Goal: Obtain resource: Download file/media

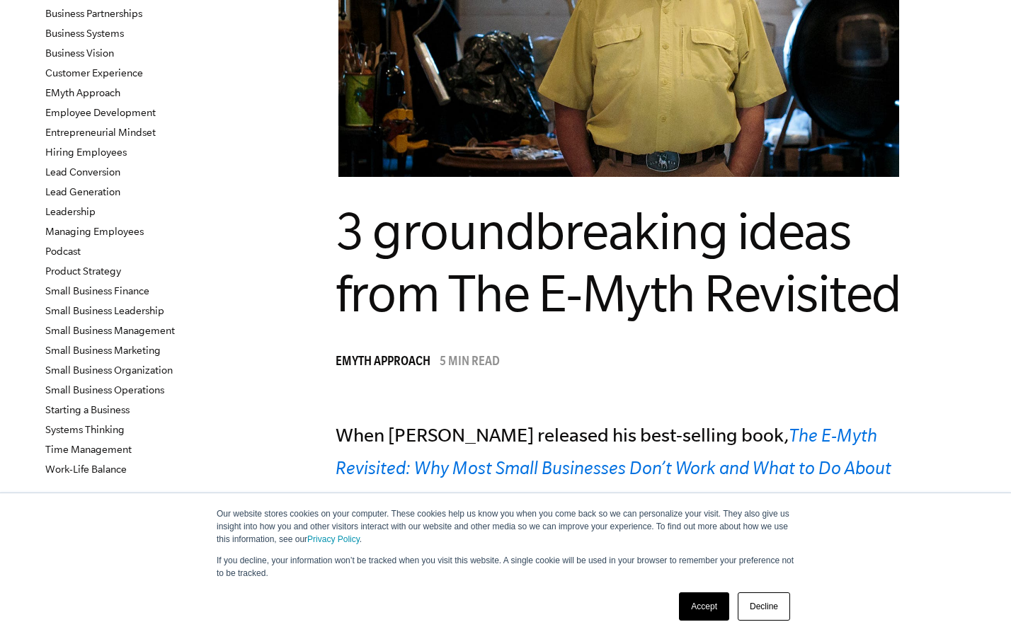
scroll to position [212, 0]
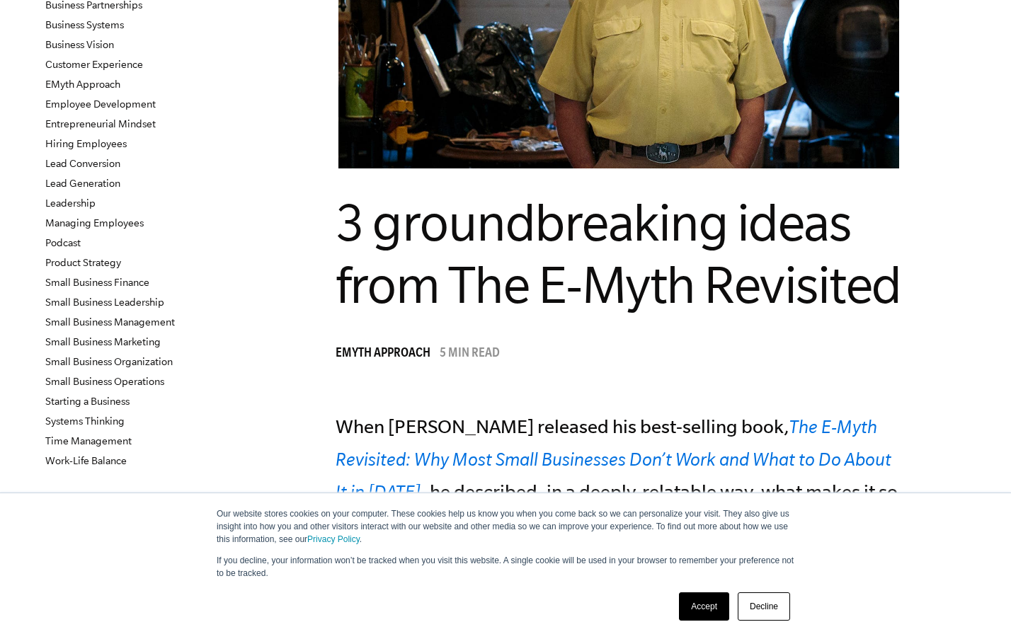
click at [707, 602] on link "Accept" at bounding box center [704, 607] width 50 height 28
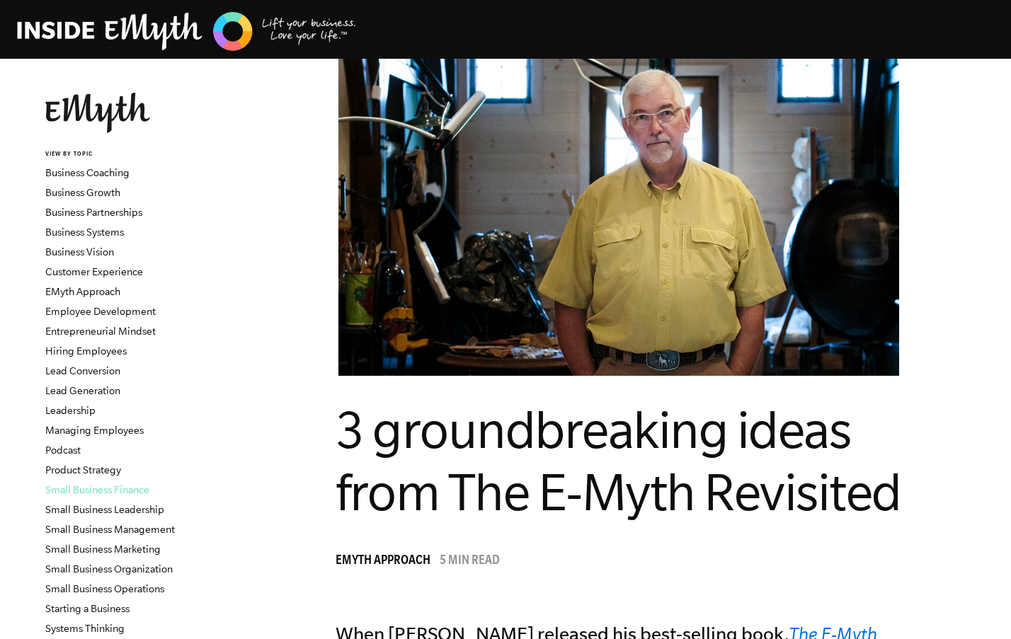
scroll to position [0, 0]
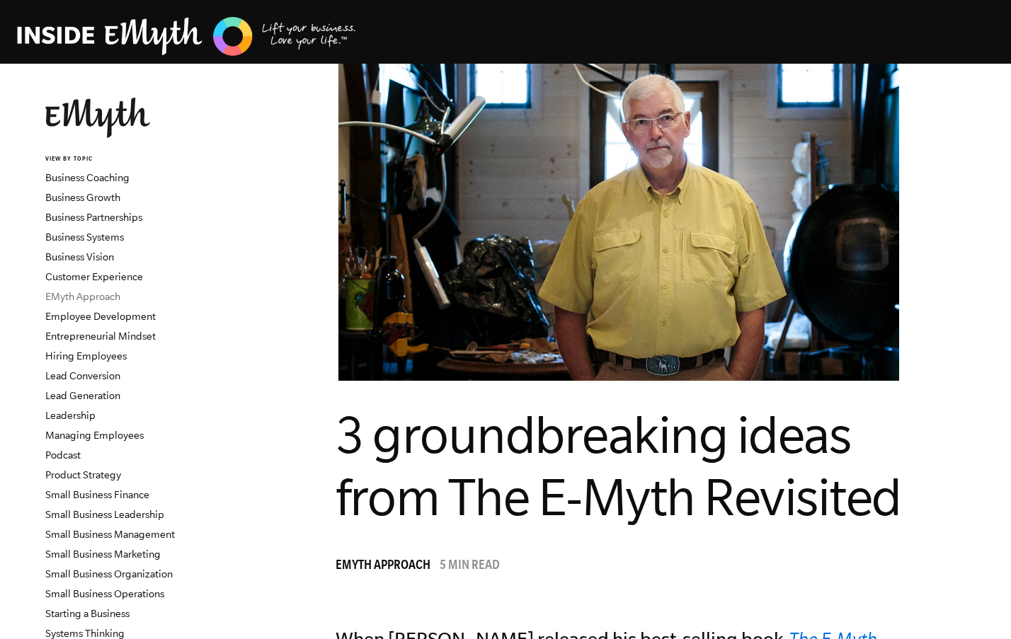
click at [112, 295] on link "EMyth Approach" at bounding box center [82, 296] width 75 height 11
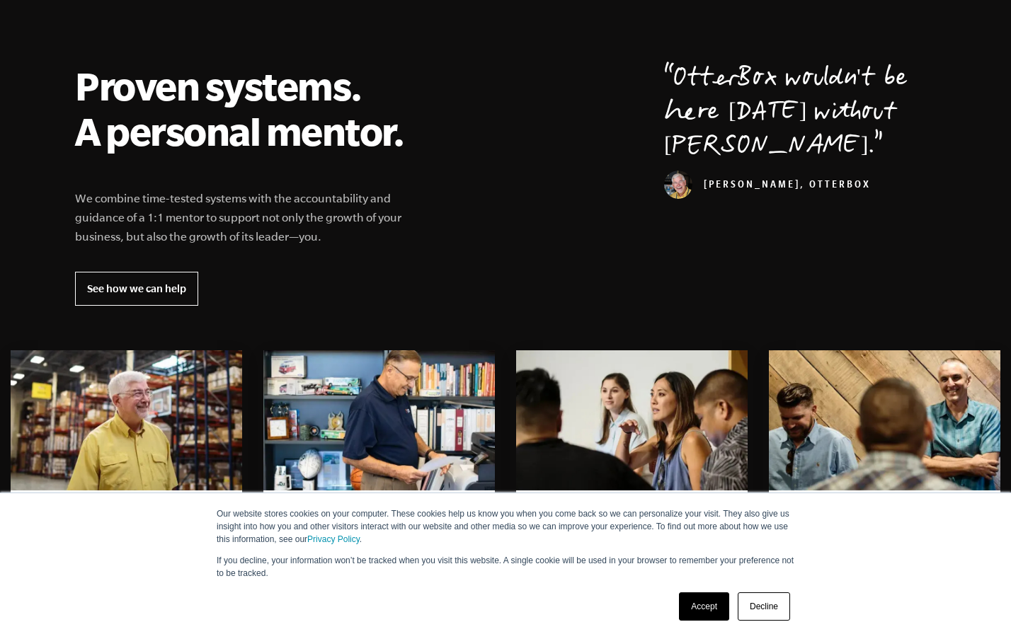
scroll to position [496, 0]
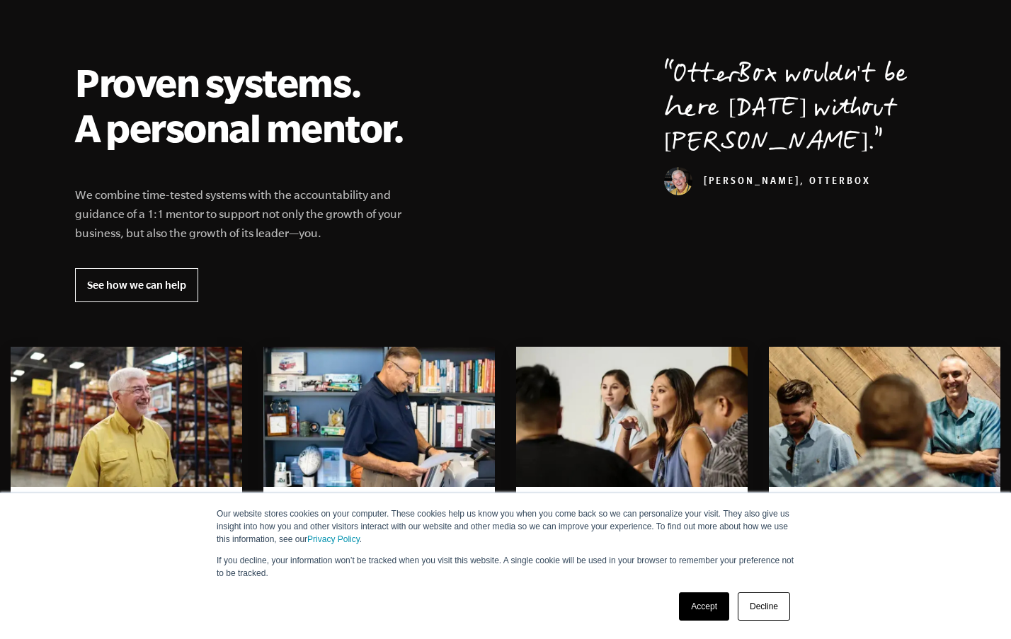
click at [711, 593] on link "Accept" at bounding box center [704, 607] width 50 height 28
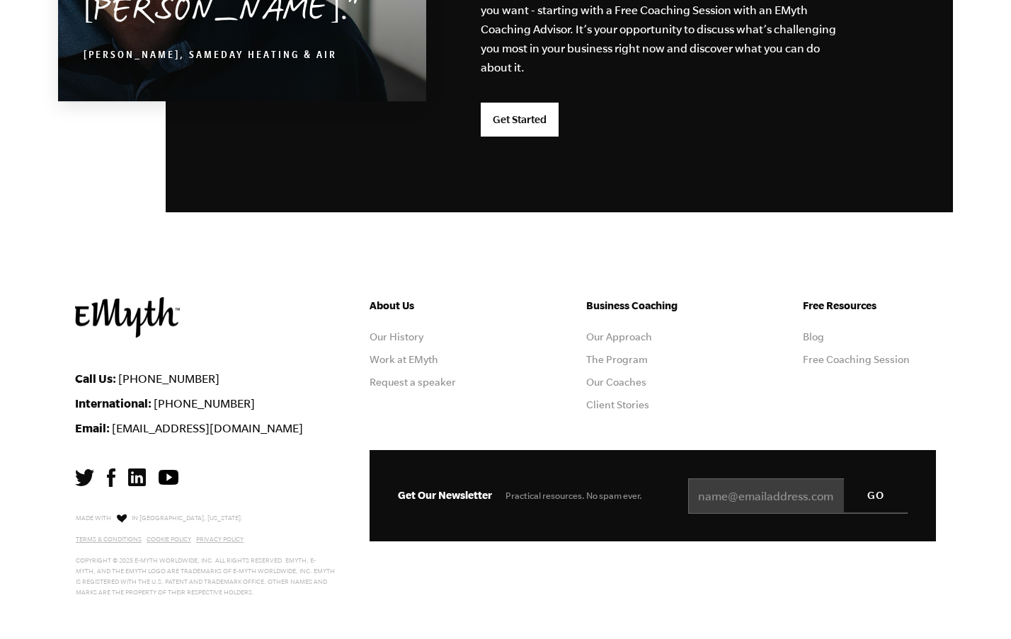
scroll to position [3723, 0]
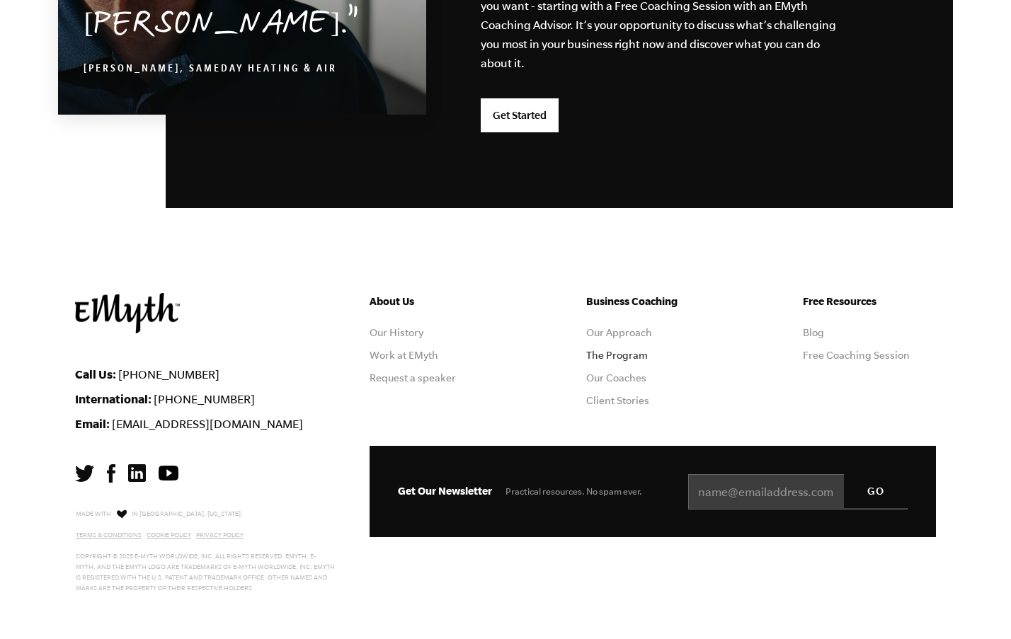
click at [633, 358] on link "The Program" at bounding box center [617, 355] width 62 height 11
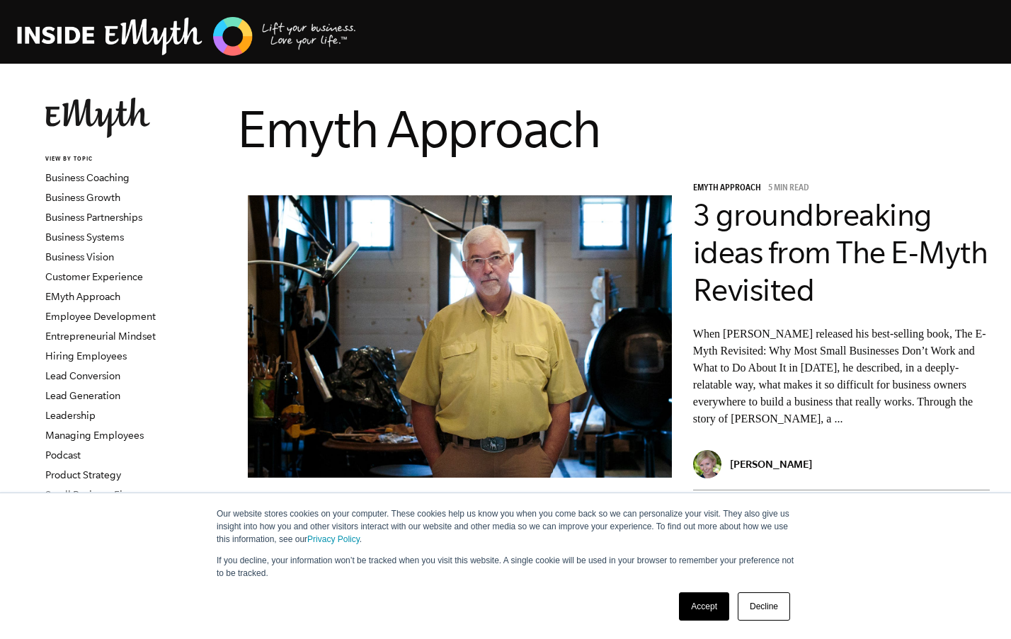
click at [930, 396] on p "When Michael E. Gerber released his best-selling book, The E-Myth Revisited: Wh…" at bounding box center [841, 377] width 297 height 102
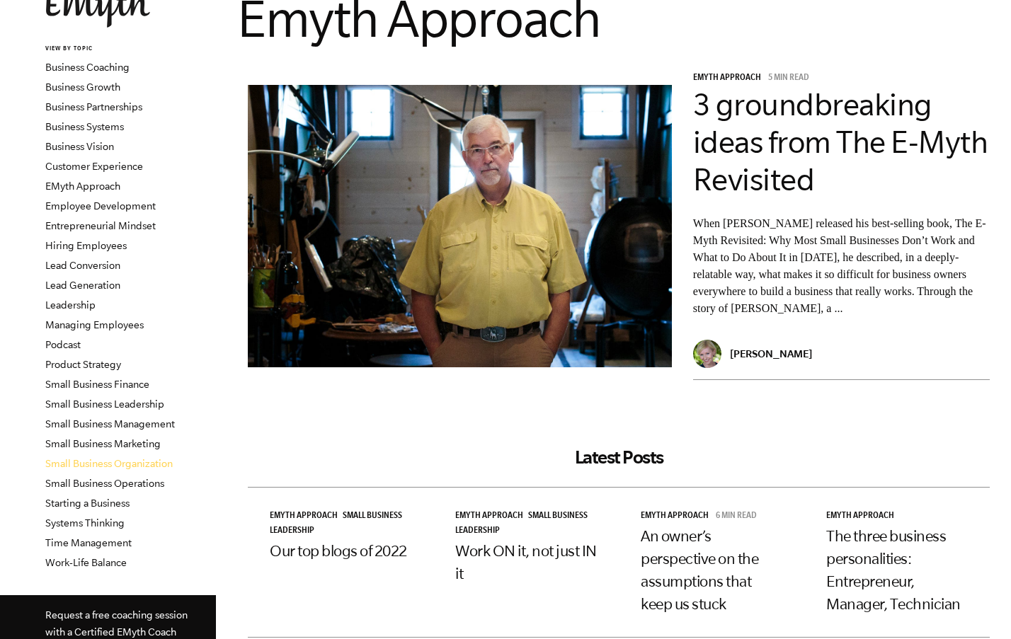
scroll to position [212, 0]
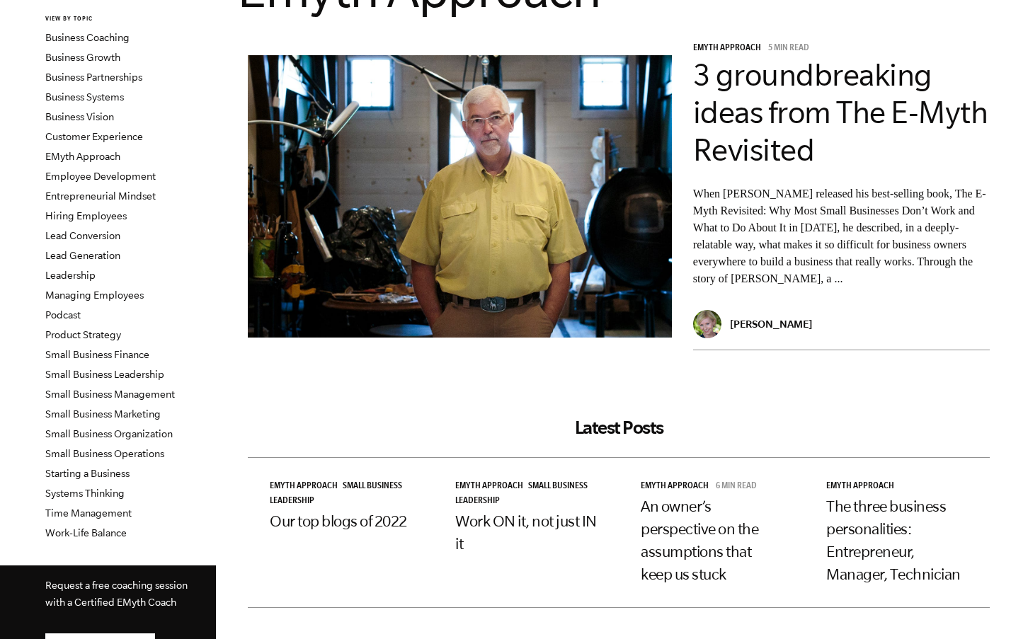
scroll to position [0, 0]
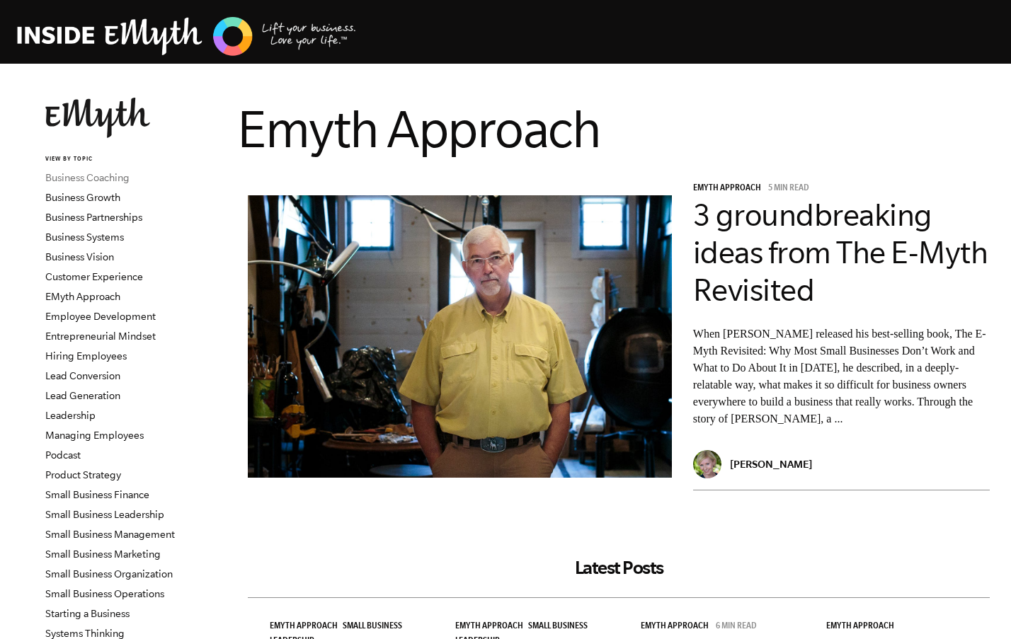
click at [110, 183] on link "Business Coaching" at bounding box center [87, 177] width 84 height 11
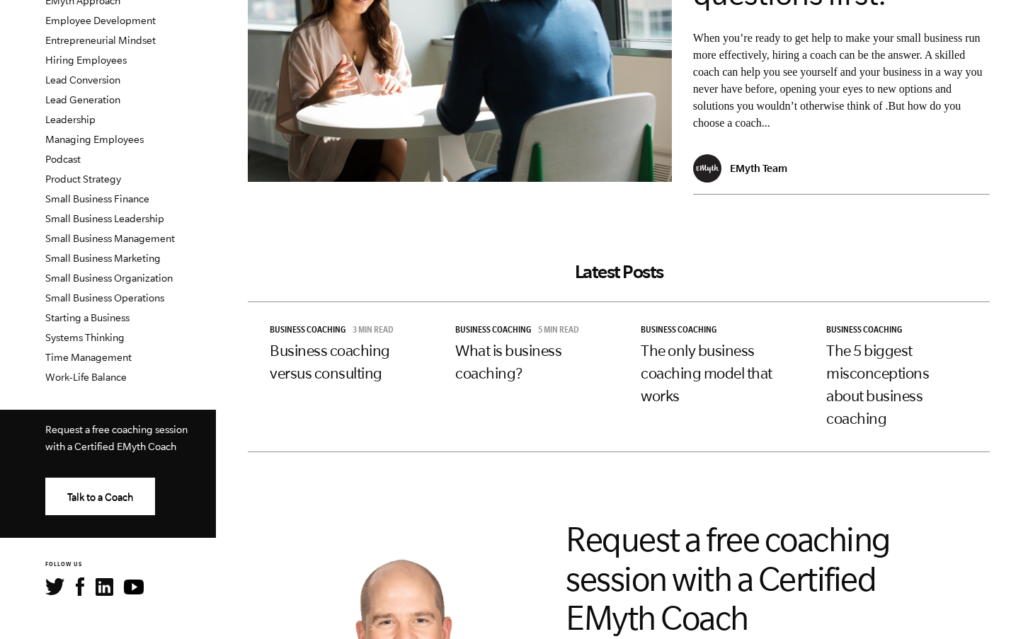
scroll to position [212, 0]
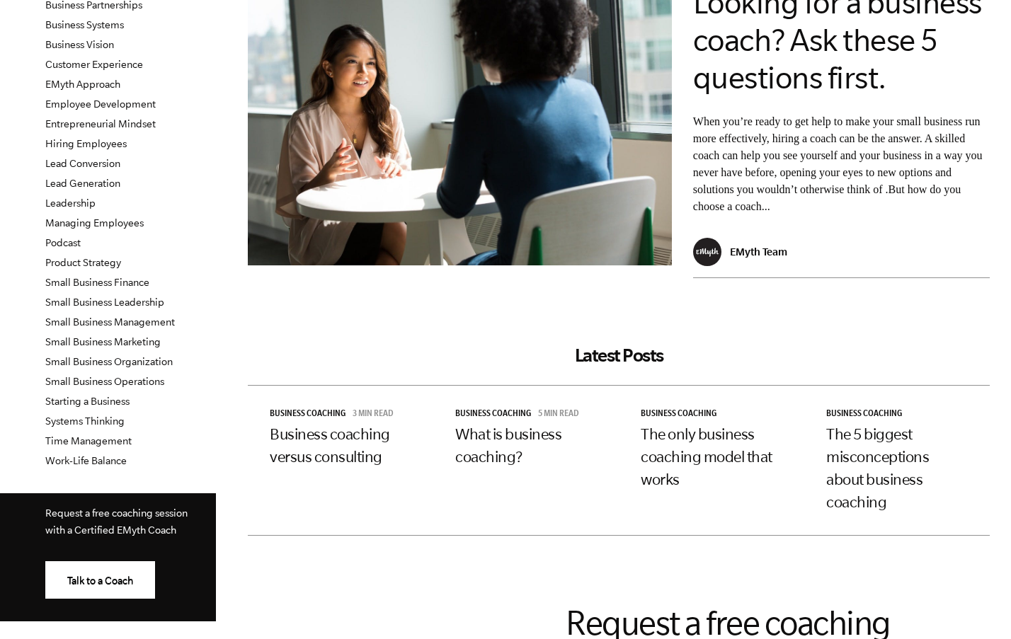
click at [765, 249] on p "EMyth Team" at bounding box center [758, 252] width 57 height 12
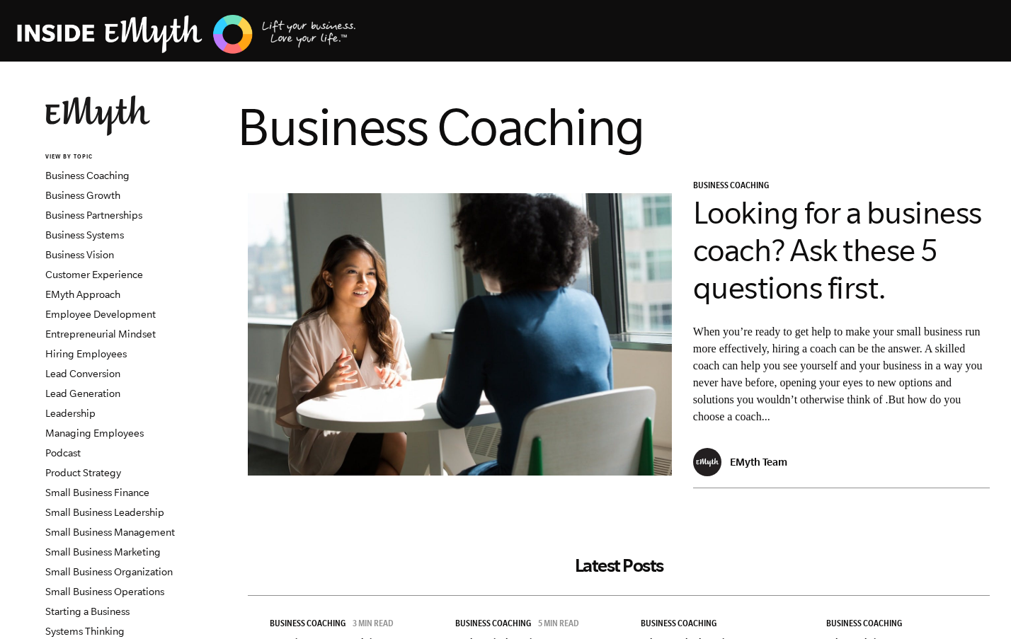
scroll to position [0, 0]
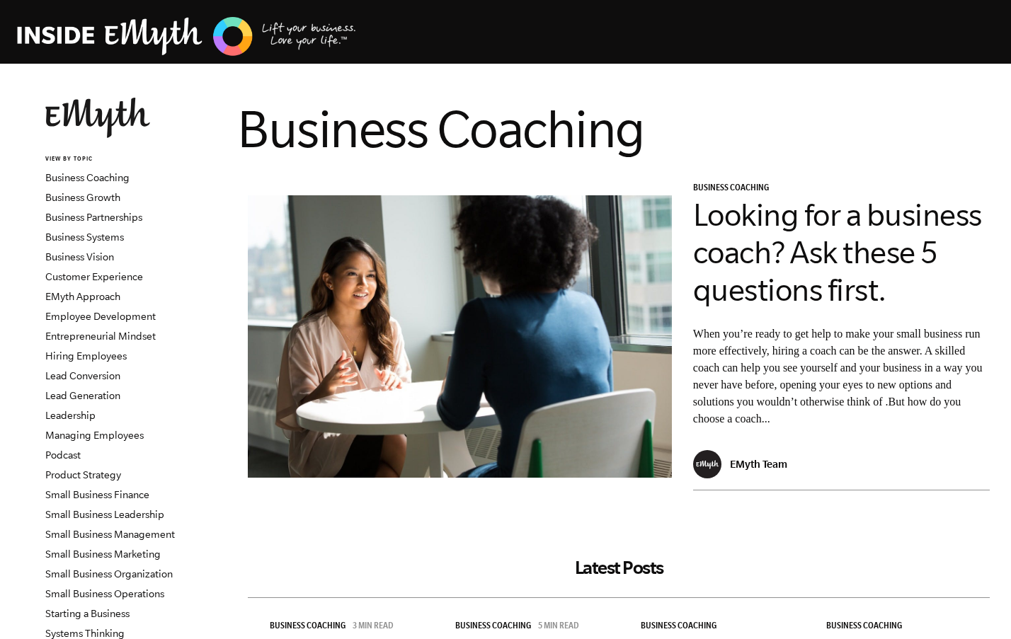
click at [88, 35] on img at bounding box center [187, 36] width 340 height 43
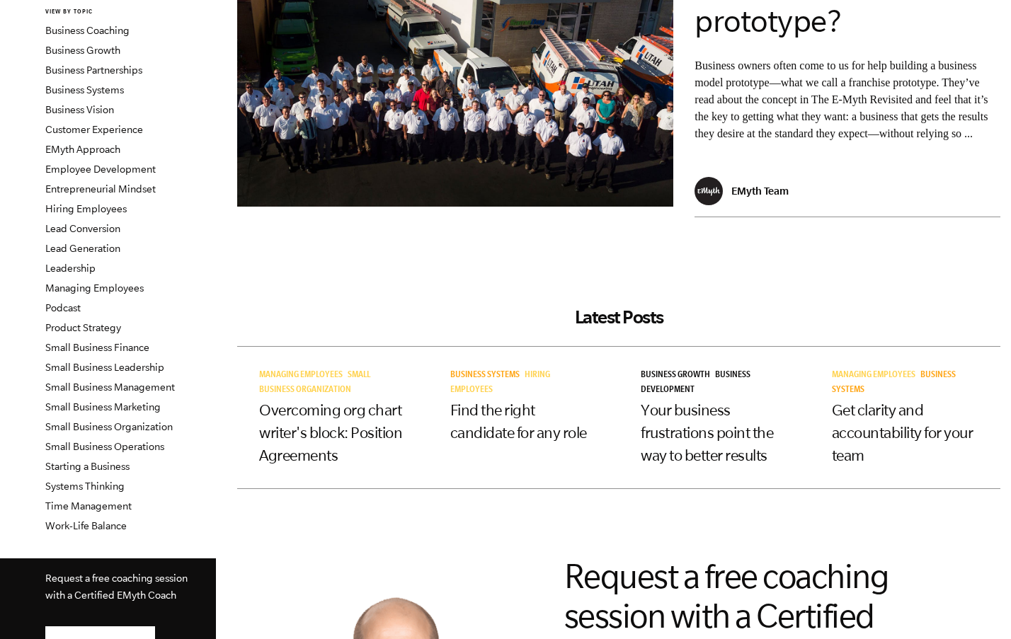
scroll to position [142, 0]
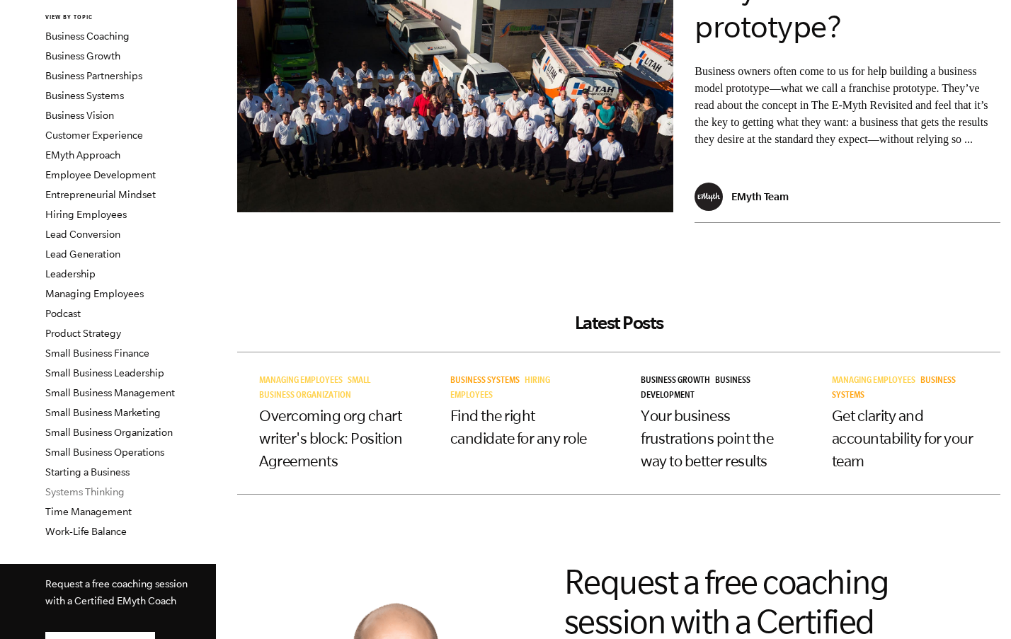
click at [88, 493] on link "Systems Thinking" at bounding box center [84, 491] width 79 height 11
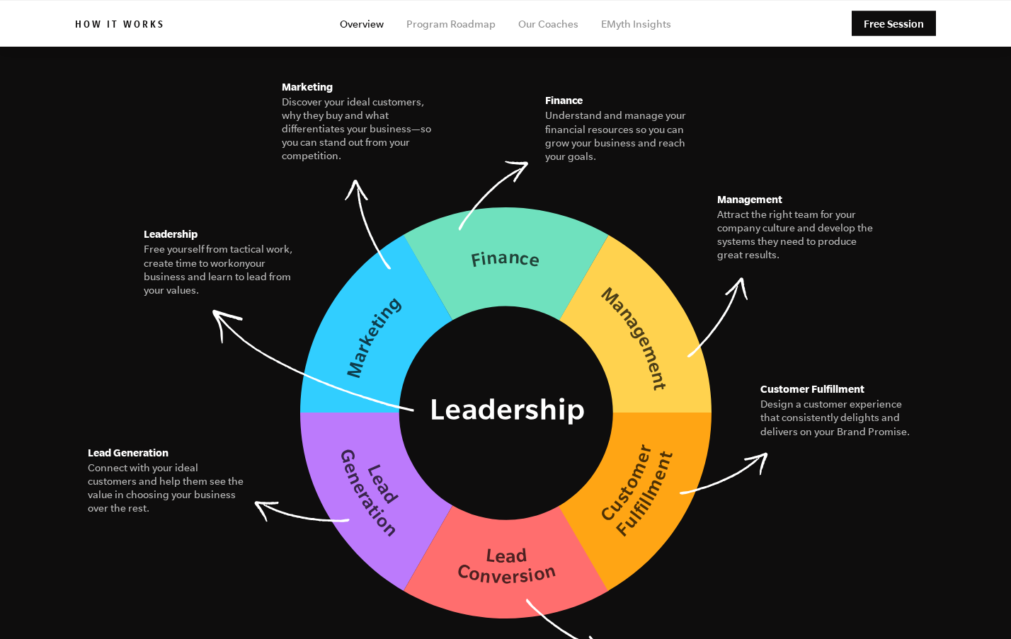
click at [783, 320] on figure "The Seven Essential Systems Our model for building a business of interconnected…" at bounding box center [505, 268] width 861 height 704
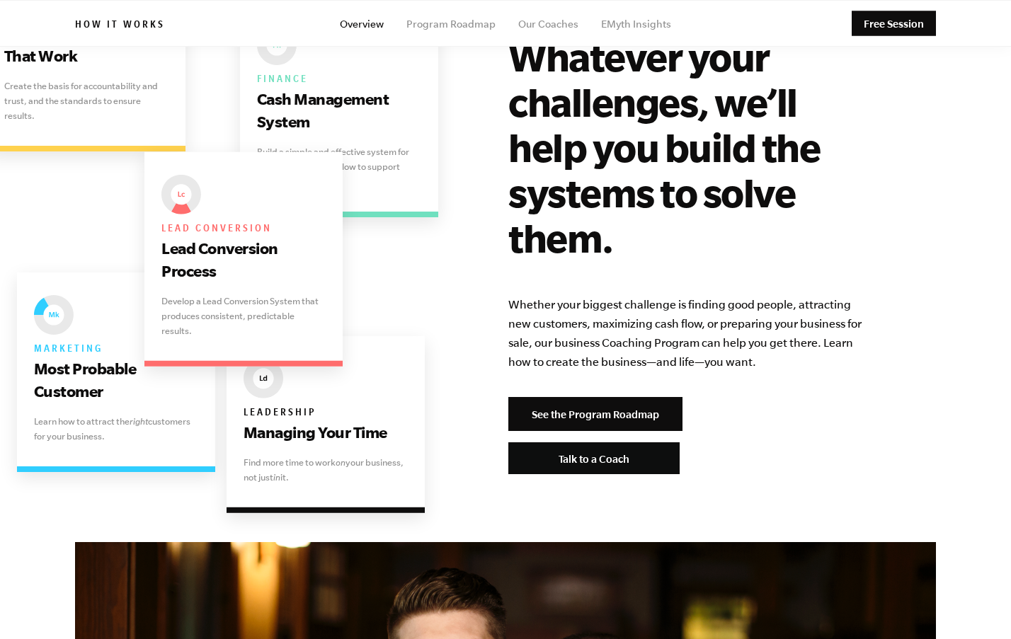
scroll to position [2832, 0]
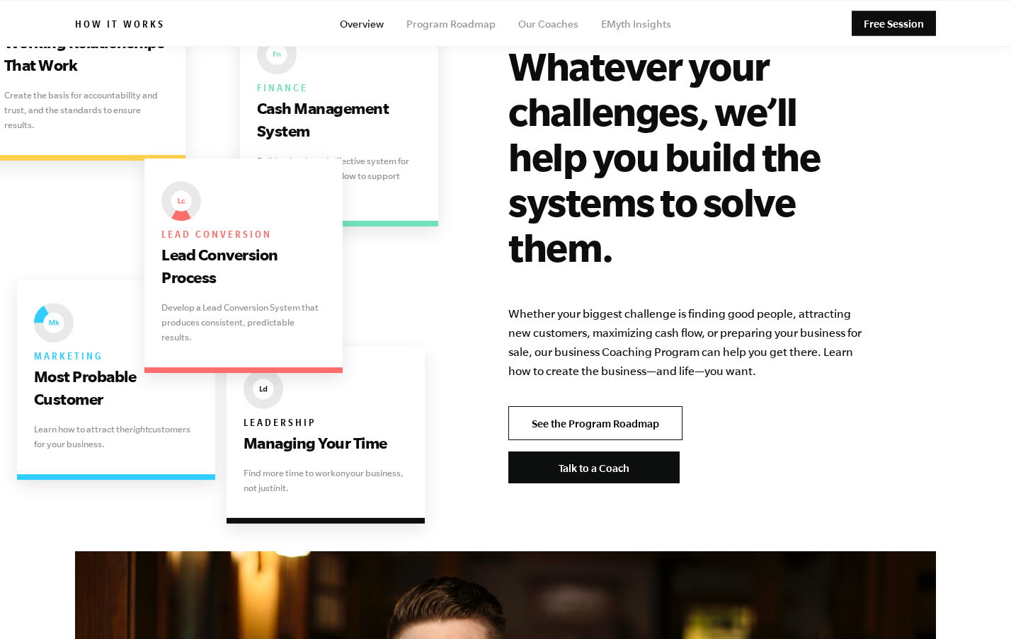
click at [590, 406] on link "See the Program Roadmap" at bounding box center [595, 423] width 174 height 34
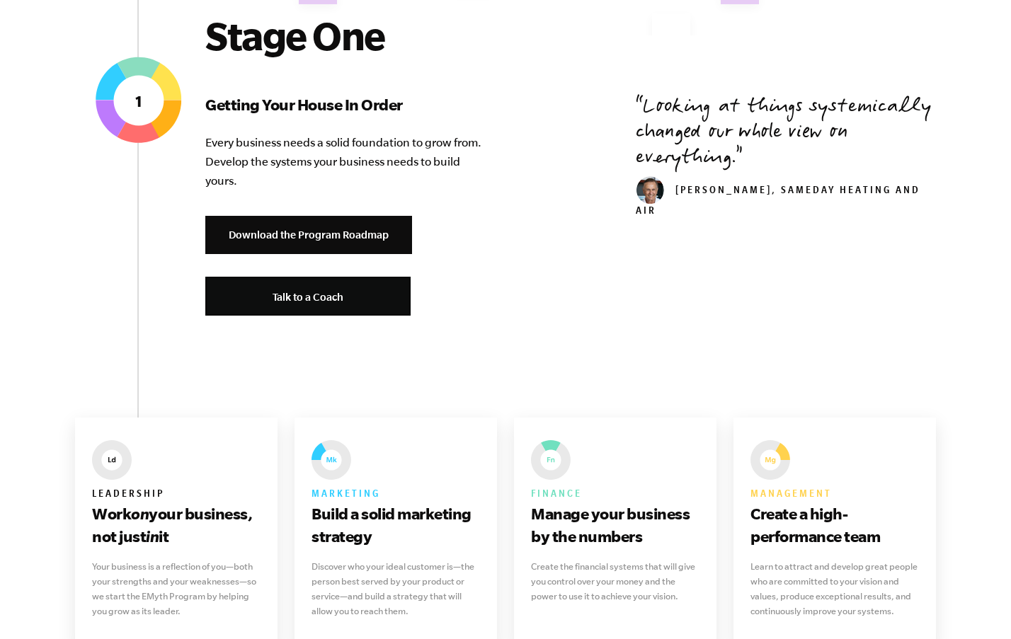
scroll to position [566, 0]
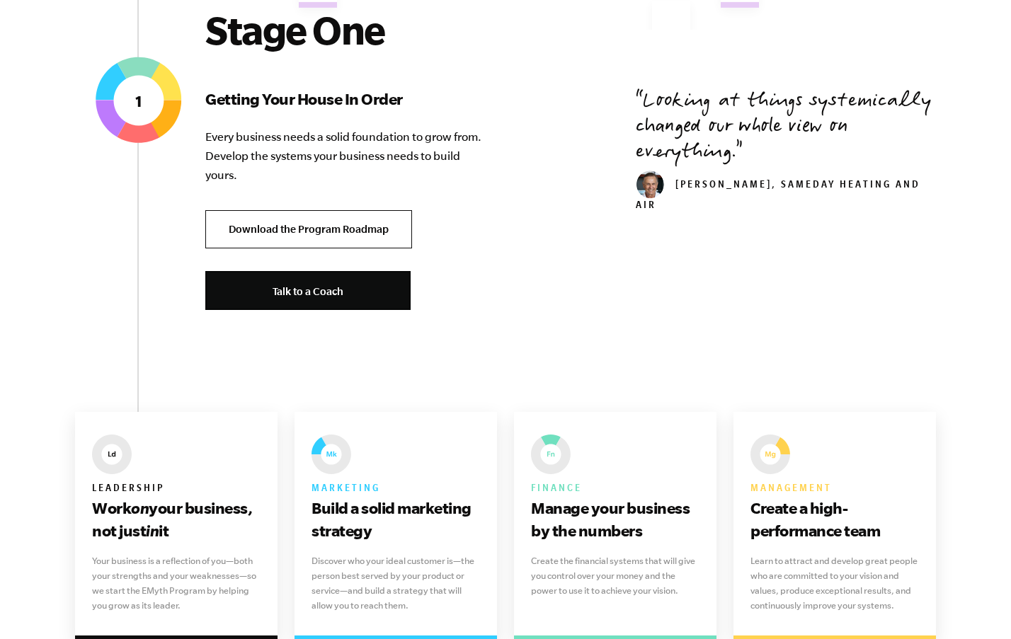
click at [376, 244] on link "Download the Program Roadmap" at bounding box center [308, 229] width 207 height 39
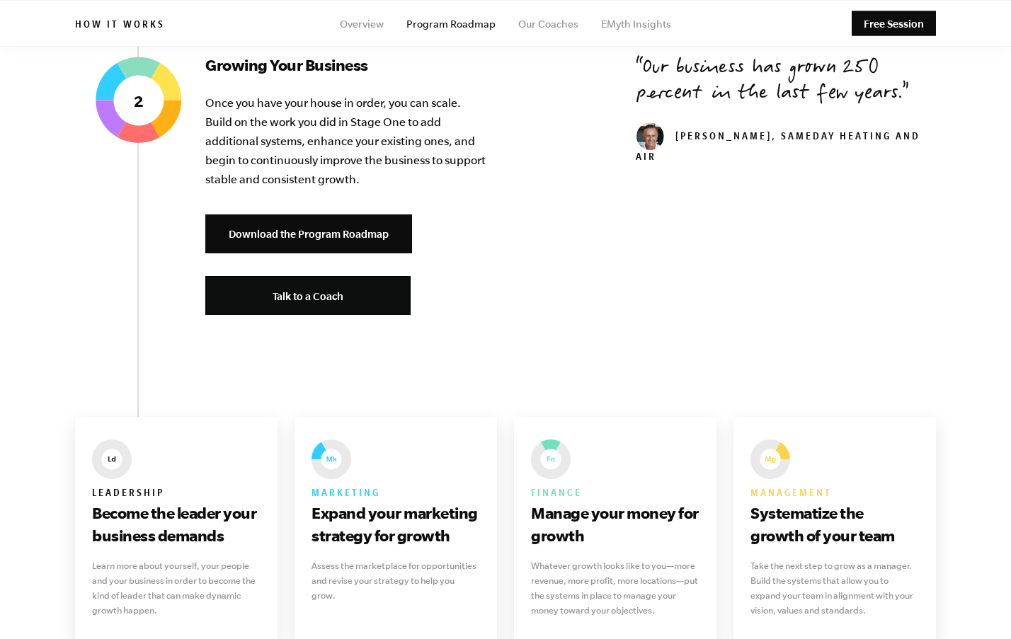
scroll to position [1699, 0]
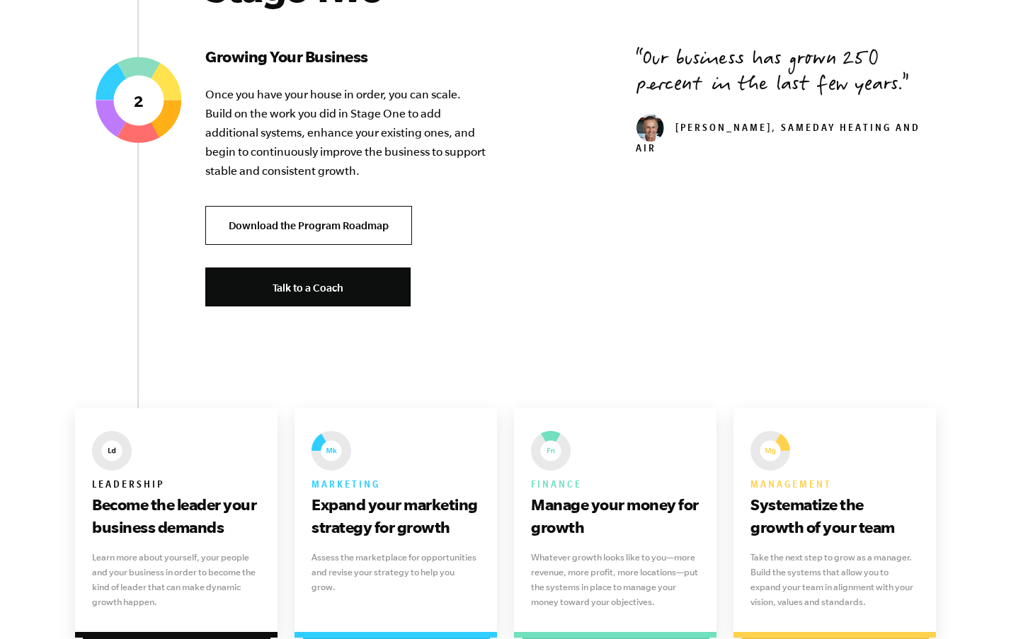
click at [371, 220] on link "Download the Program Roadmap" at bounding box center [308, 225] width 207 height 39
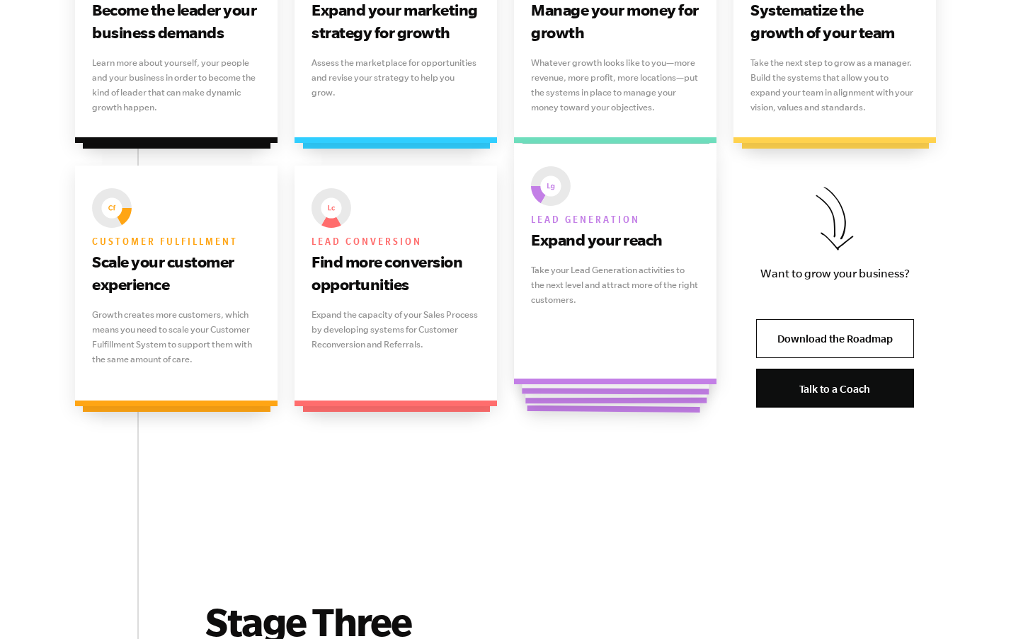
scroll to position [2195, 0]
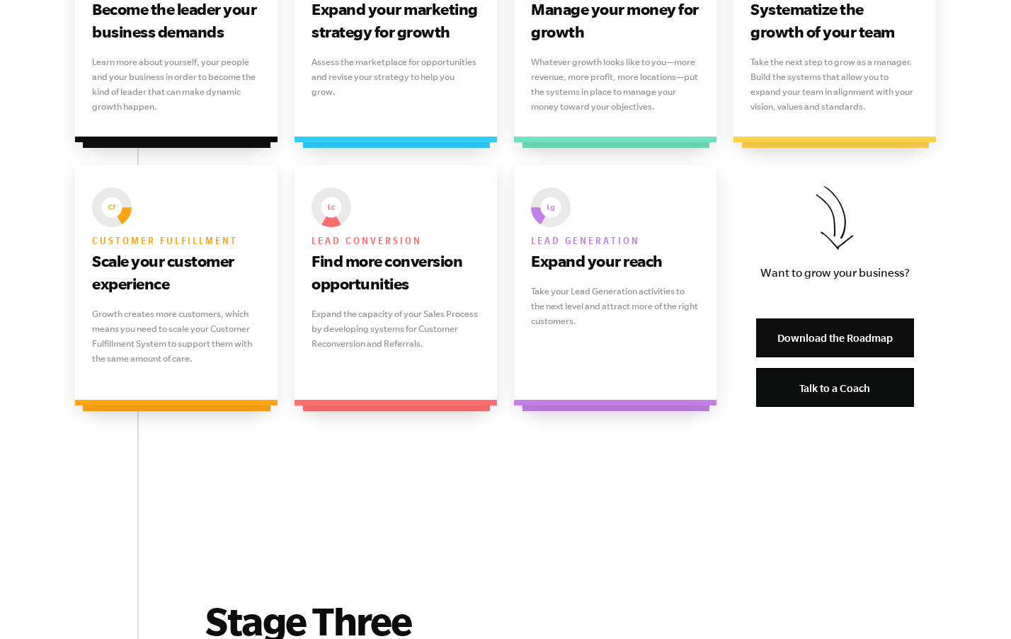
click at [842, 335] on link "Download the Roadmap" at bounding box center [835, 338] width 158 height 39
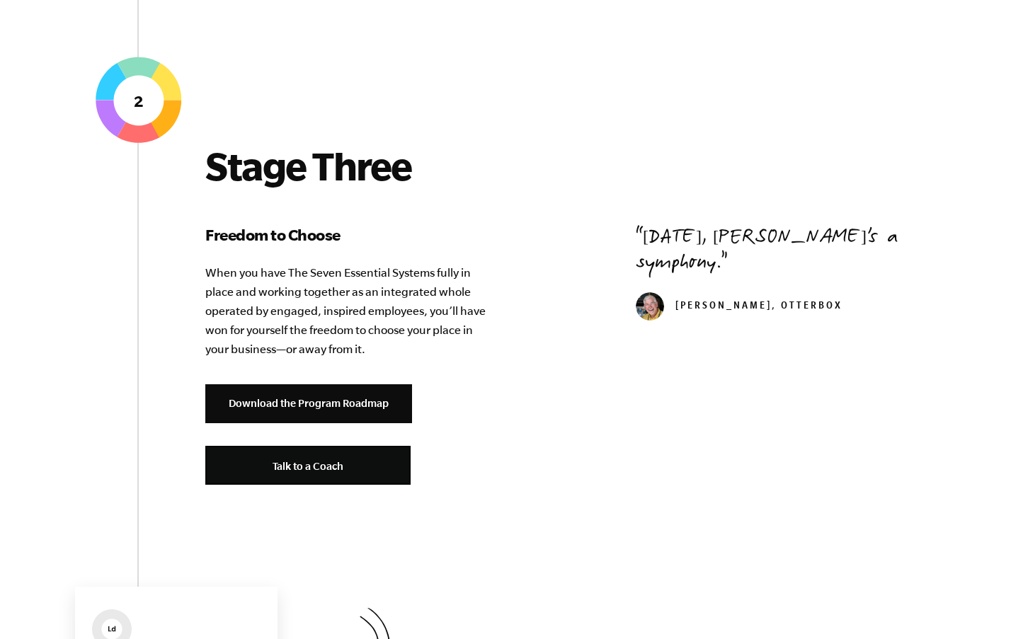
scroll to position [2690, 0]
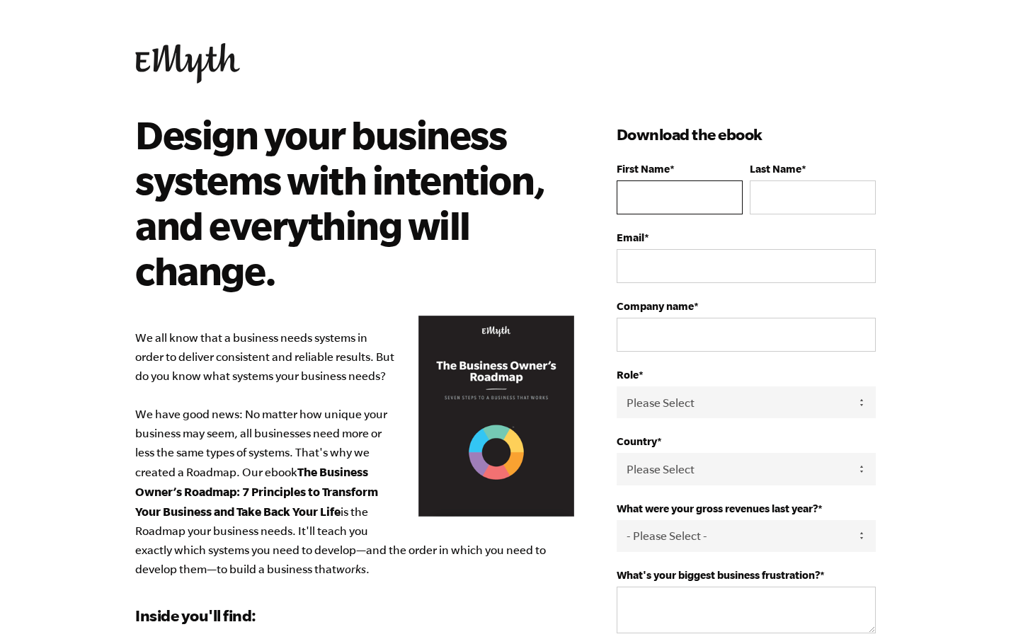
click at [700, 200] on input "First Name *" at bounding box center [680, 198] width 126 height 34
type input "Michael"
type input "Woolf"
type input "woolfdev@gmail.com"
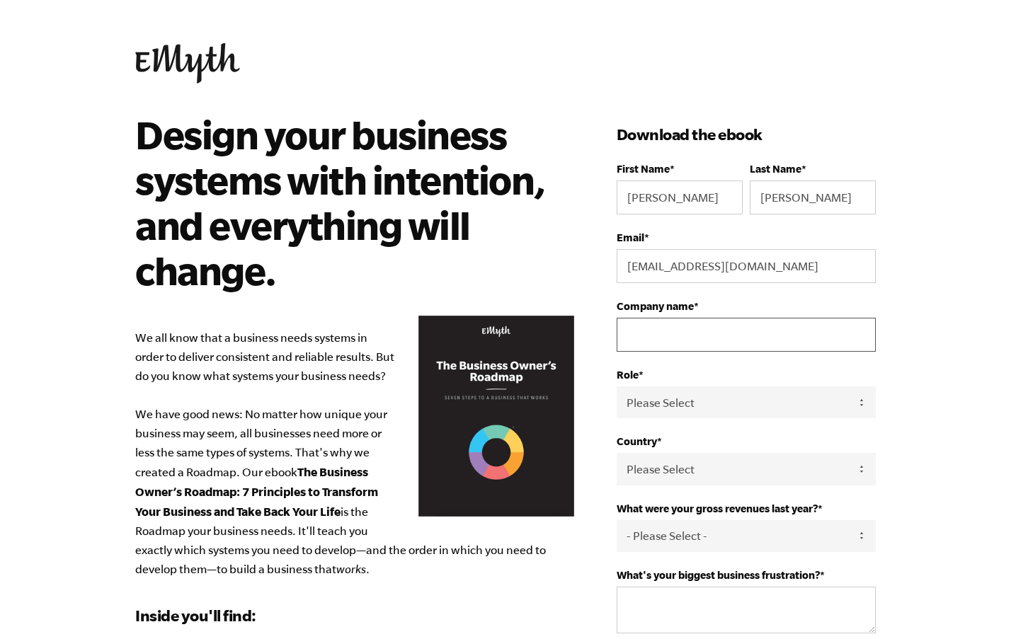
type input "Boon Legal"
select select "[GEOGRAPHIC_DATA]"
type input "9492958208"
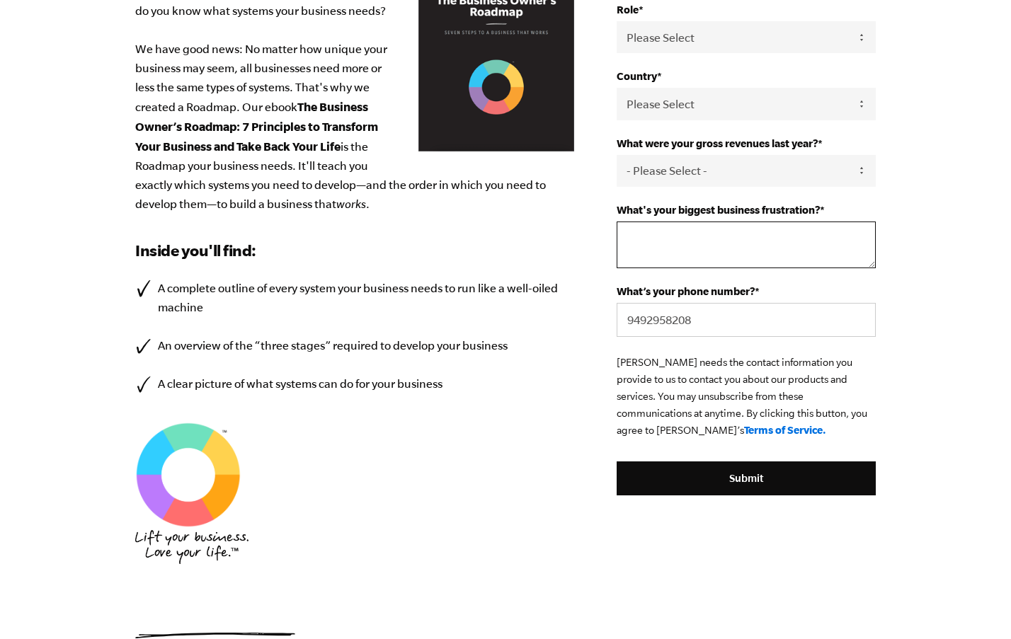
click at [721, 246] on textarea "What's your biggest business frustration? *" at bounding box center [746, 245] width 259 height 47
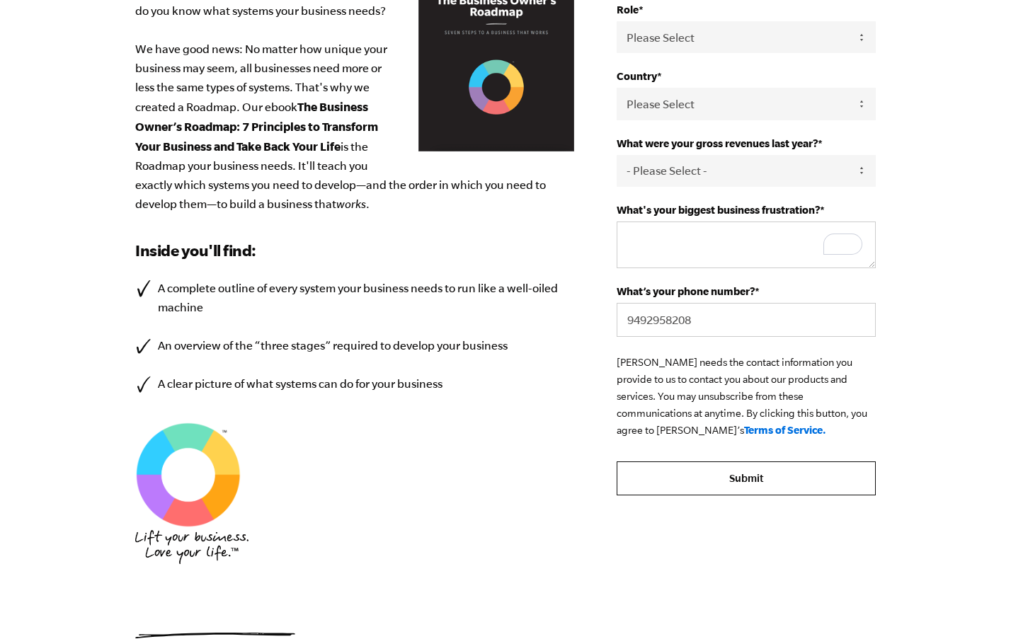
click at [747, 476] on form "First Name * Michael Last Name * Woolf Email * woolfdev@gmail.com Company name …" at bounding box center [746, 147] width 259 height 698
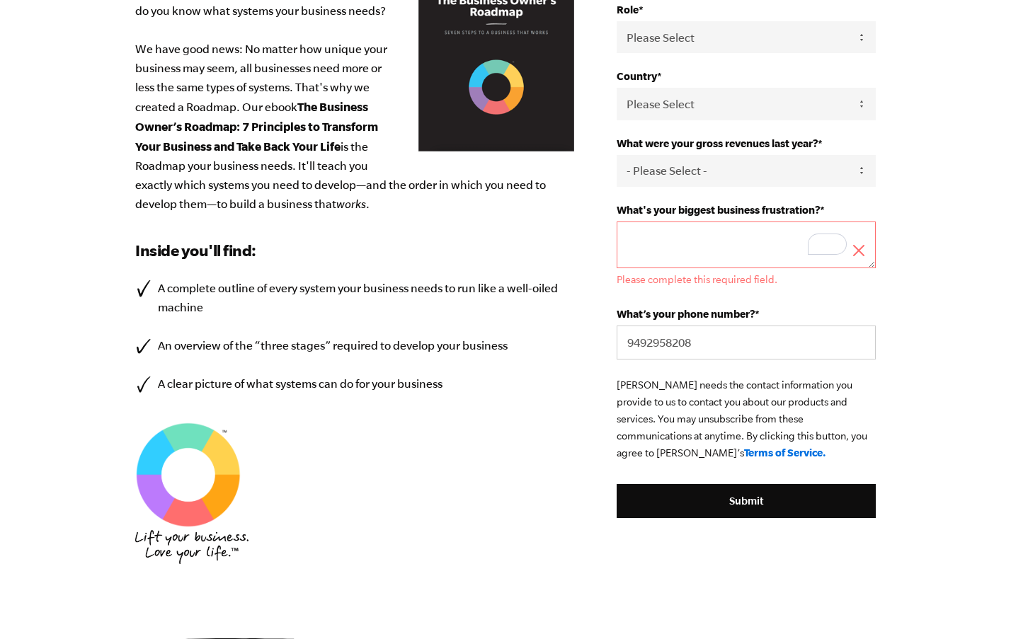
click at [730, 238] on textarea "What's your biggest business frustration? *" at bounding box center [746, 245] width 259 height 47
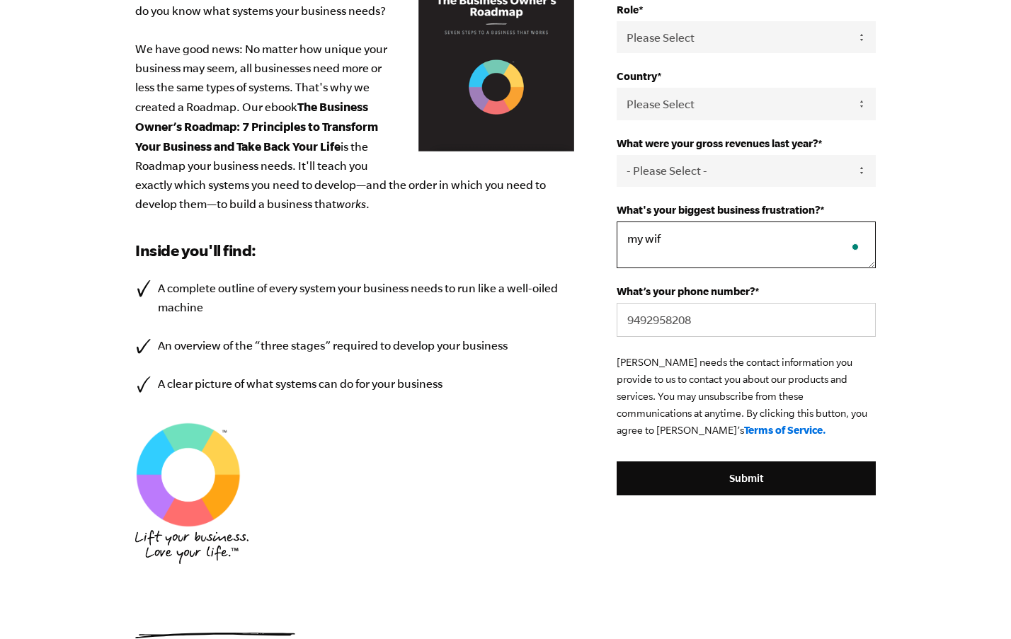
type textarea "my wife"
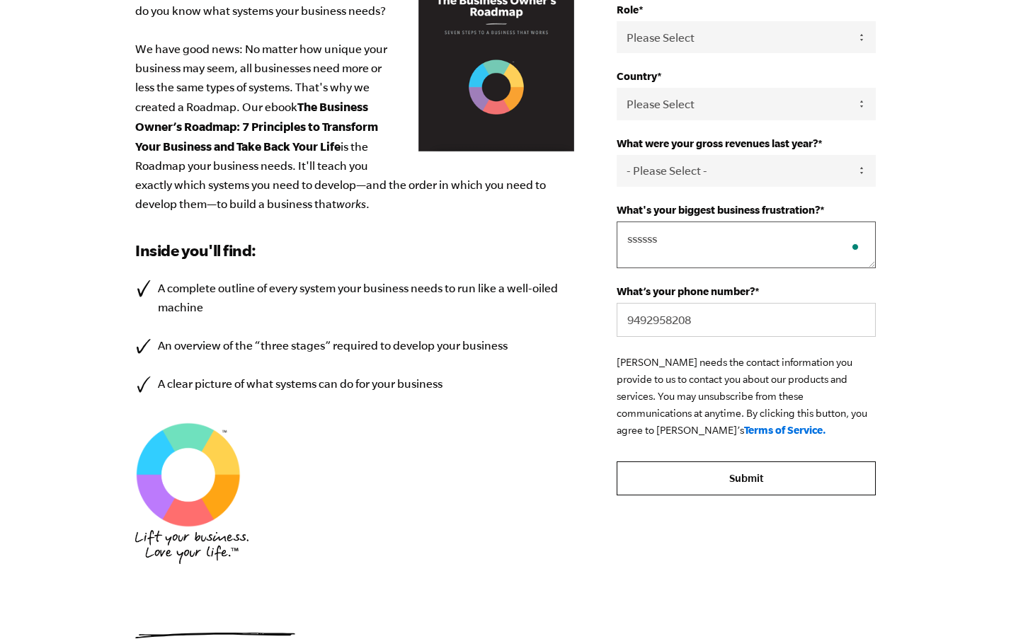
type textarea "ssssss"
click at [746, 487] on input "Submit" at bounding box center [746, 479] width 259 height 34
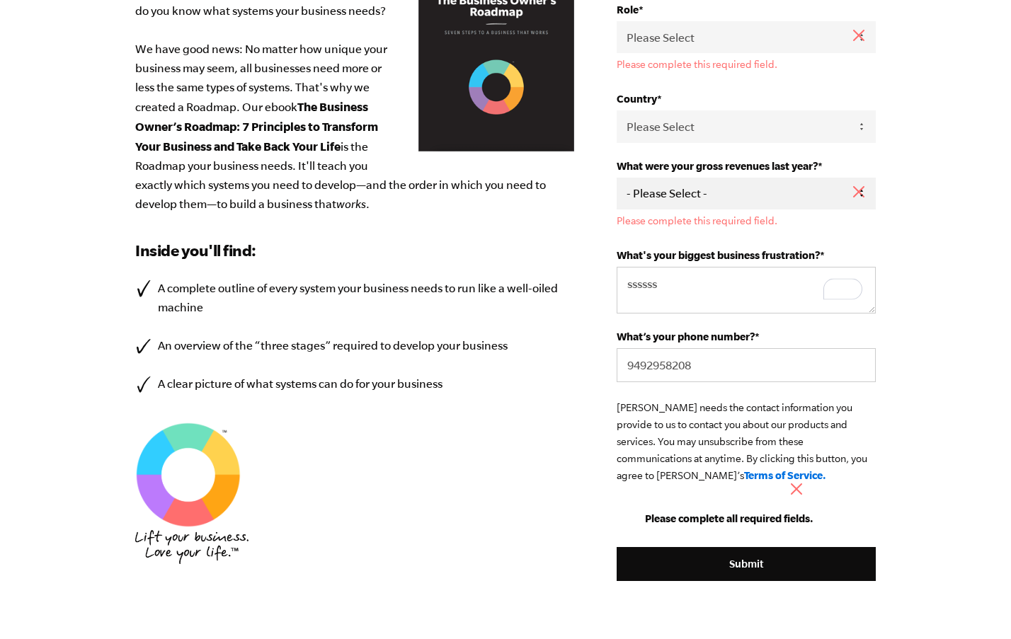
click at [756, 184] on select "- Please Select - 0-75K 76-150K 151-275K 276-500K 501-750K 751-1M 1-2.5M 2.5-5M…" at bounding box center [746, 194] width 259 height 32
select select "0-75K"
click at [617, 178] on select "- Please Select - 0-75K 76-150K 151-275K 276-500K 501-750K 751-1M 1-2.5M 2.5-5M…" at bounding box center [746, 194] width 259 height 32
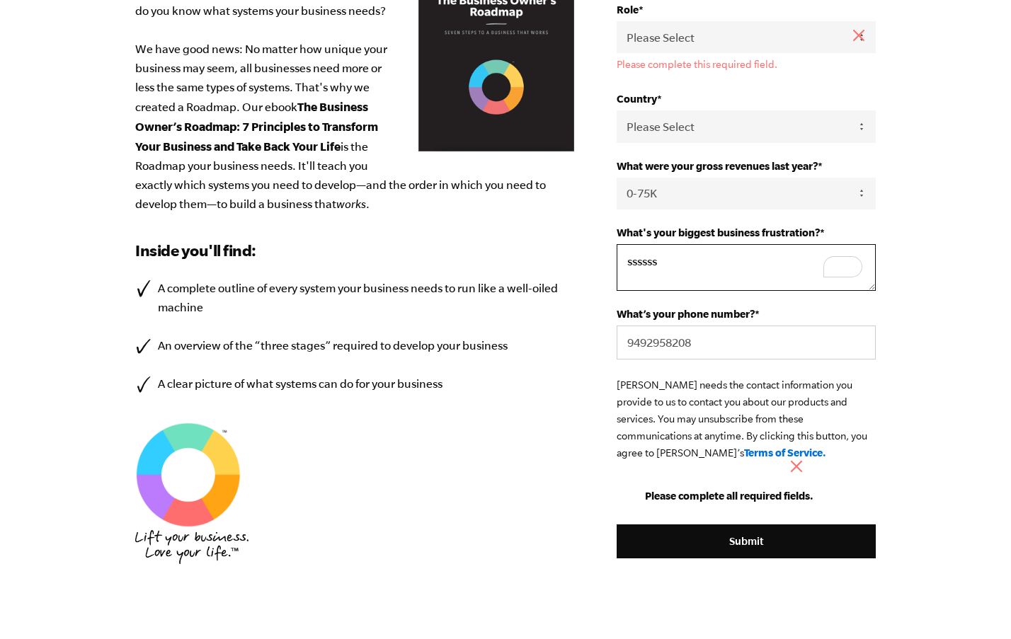
click at [723, 254] on textarea "ssssss" at bounding box center [746, 267] width 259 height 47
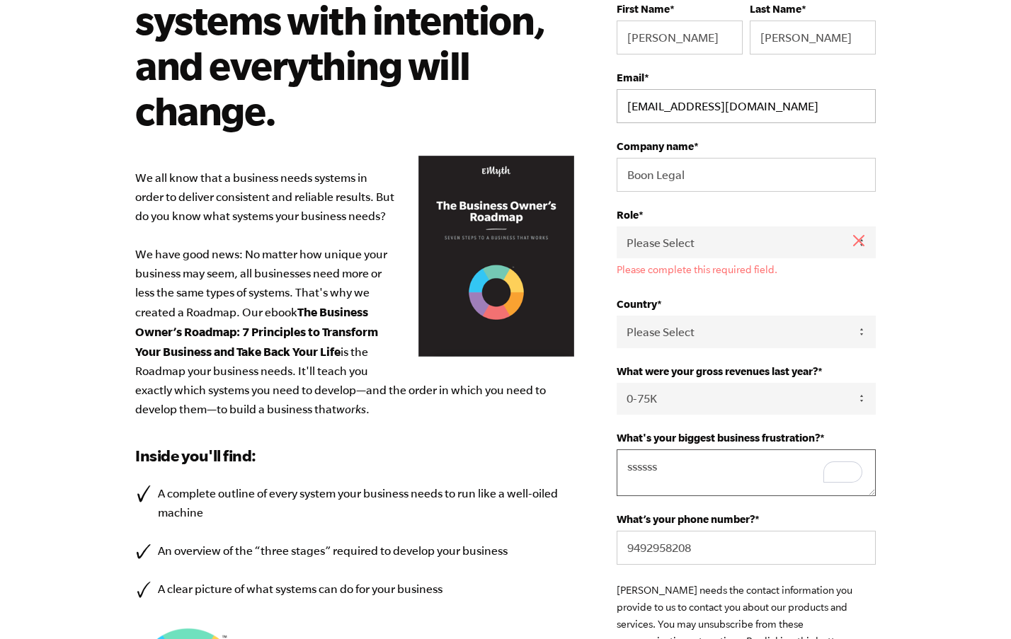
scroll to position [82, 0]
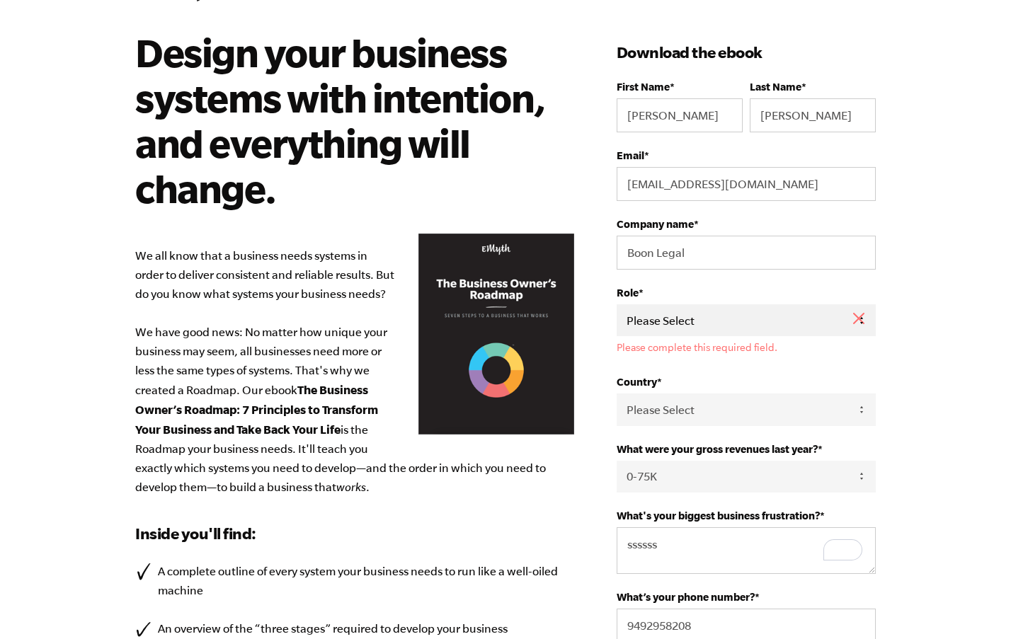
click at [726, 323] on select "Please Select Owner Partner / Co-Owner Executive Employee / Other" at bounding box center [746, 320] width 259 height 32
select select "Owner"
click at [617, 304] on select "Please Select Owner Partner / Co-Owner Executive Employee / Other" at bounding box center [746, 320] width 259 height 32
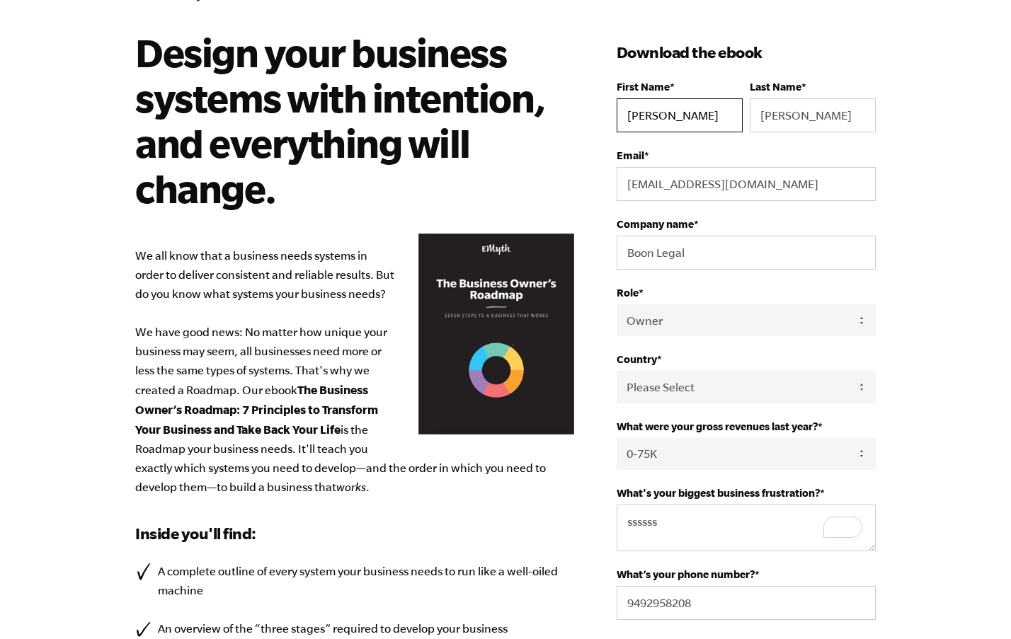
click at [660, 112] on input "Michael" at bounding box center [680, 115] width 126 height 34
type input "awer"
click at [801, 126] on input "Woolf" at bounding box center [813, 115] width 126 height 34
click at [800, 123] on input "Woolf" at bounding box center [813, 115] width 126 height 34
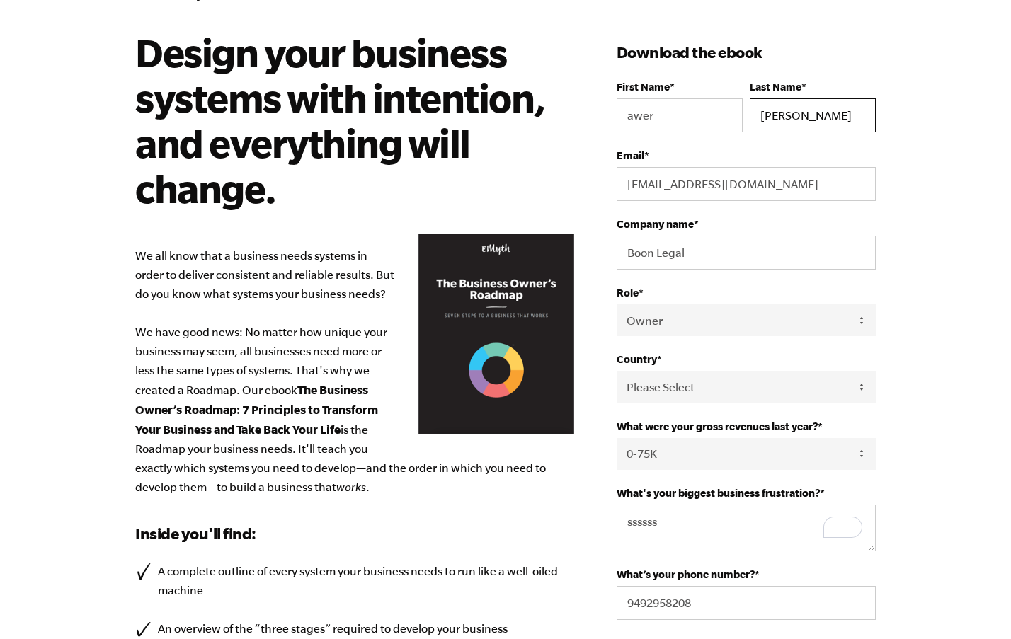
click at [800, 123] on input "Woolf" at bounding box center [813, 115] width 126 height 34
click at [775, 120] on input "Woolf" at bounding box center [813, 115] width 126 height 34
type input "awerwe"
drag, startPoint x: 757, startPoint y: 190, endPoint x: 486, endPoint y: 184, distance: 271.9
click at [493, 185] on div "Design your business systems with intention, and everything will change. We all…" at bounding box center [505, 476] width 774 height 892
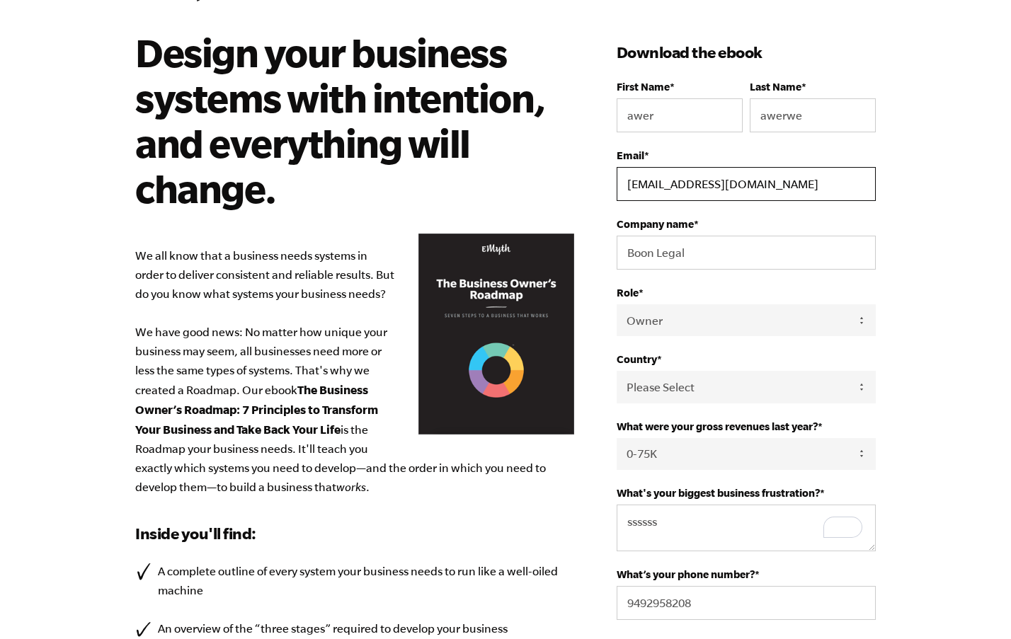
click at [655, 181] on input "woolfdev@gmail.com" at bounding box center [746, 184] width 259 height 34
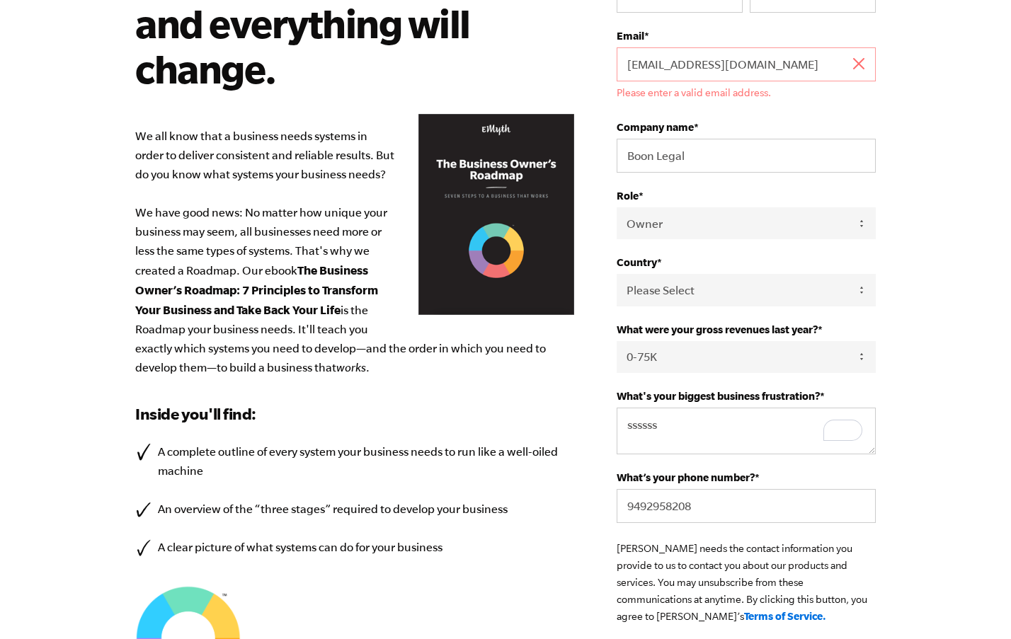
scroll to position [212, 0]
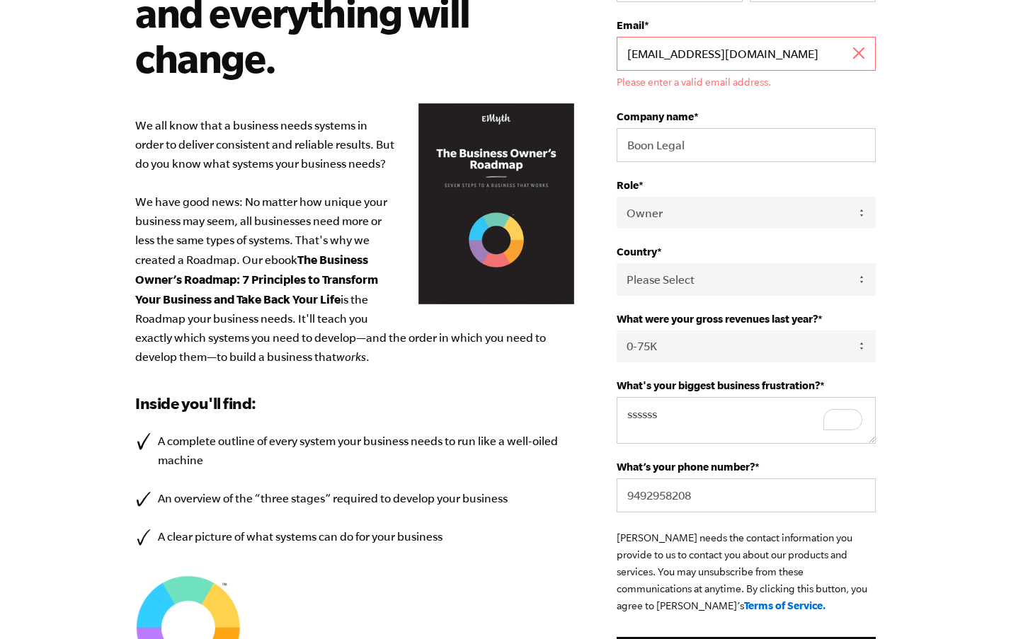
click at [636, 57] on input "teast@gmail.com" at bounding box center [746, 54] width 259 height 34
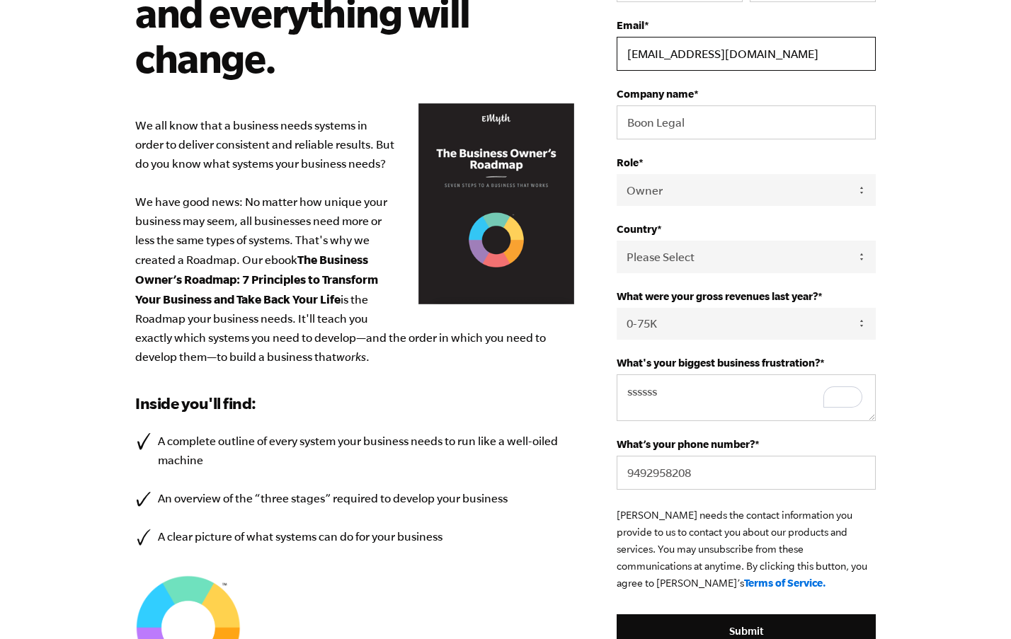
click at [666, 53] on input "test@gmail.com" at bounding box center [746, 54] width 259 height 34
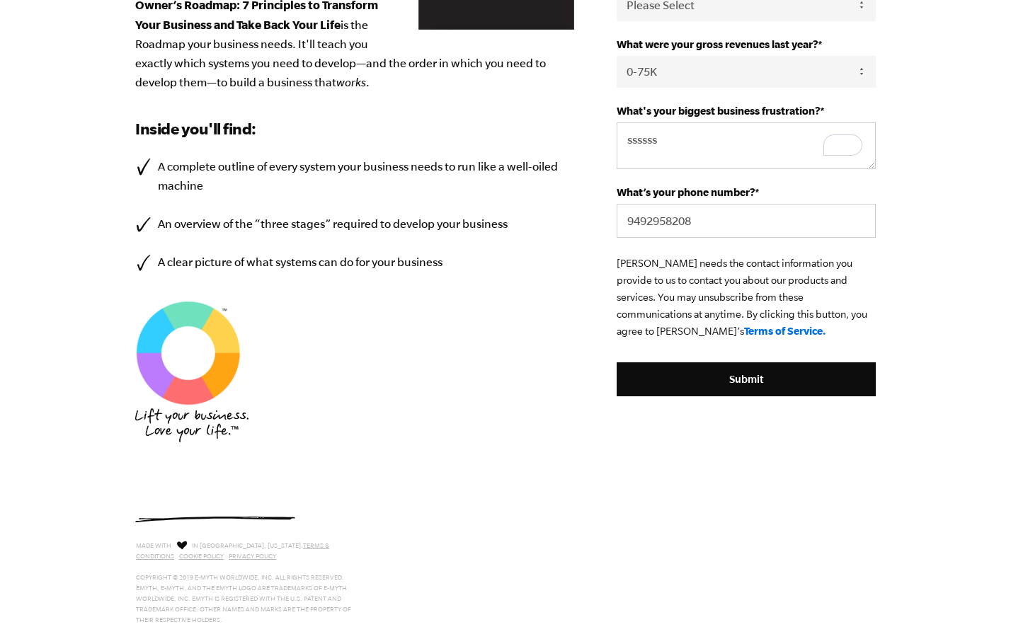
scroll to position [519, 0]
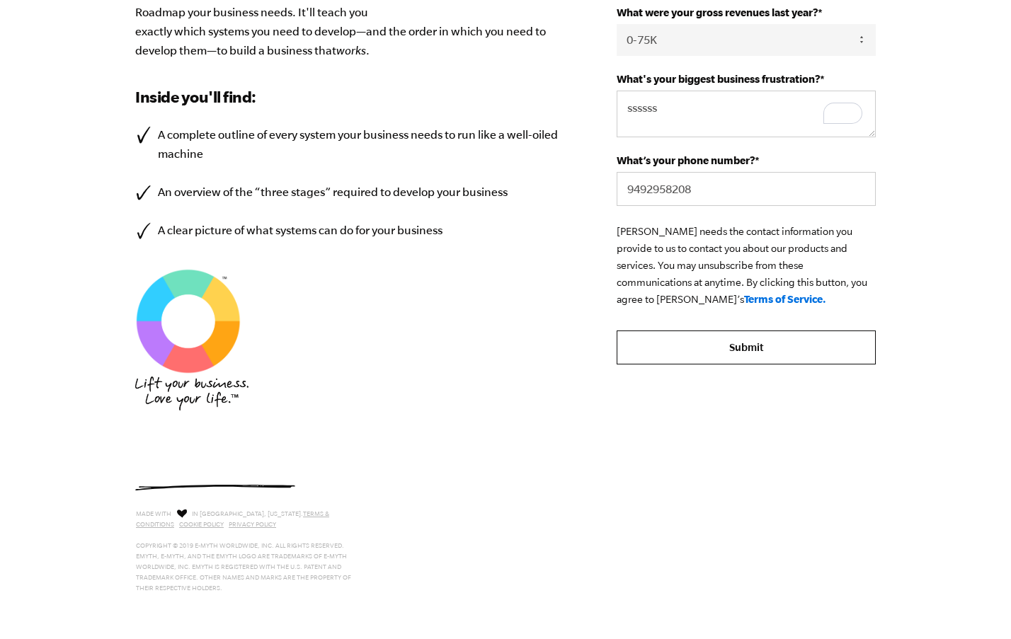
type input "test@test.com"
drag, startPoint x: 753, startPoint y: 360, endPoint x: 762, endPoint y: 361, distance: 9.2
click at [753, 360] on input "Submit" at bounding box center [746, 348] width 259 height 34
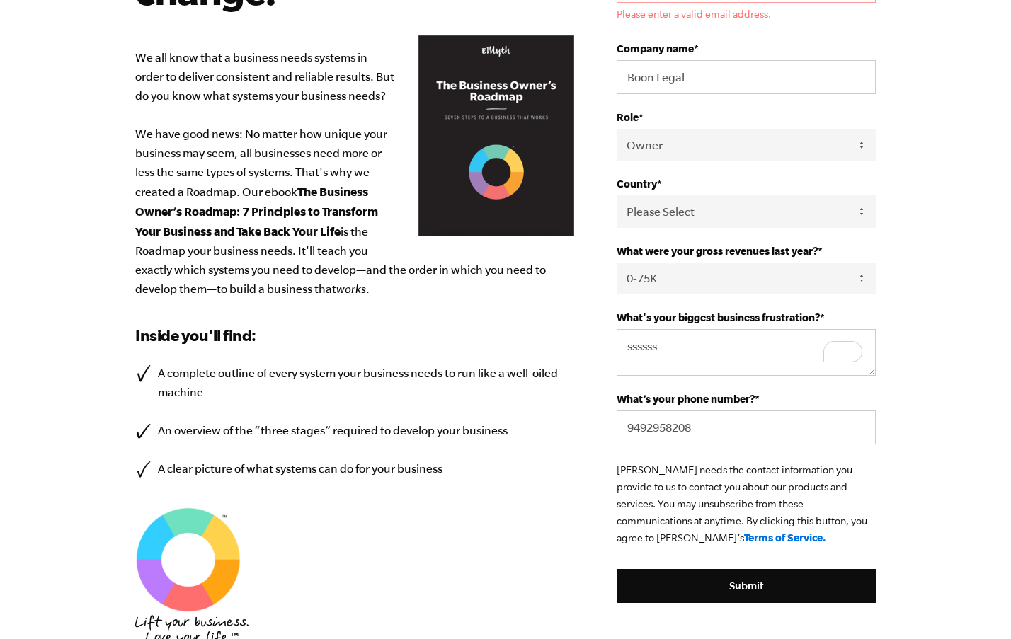
scroll to position [236, 0]
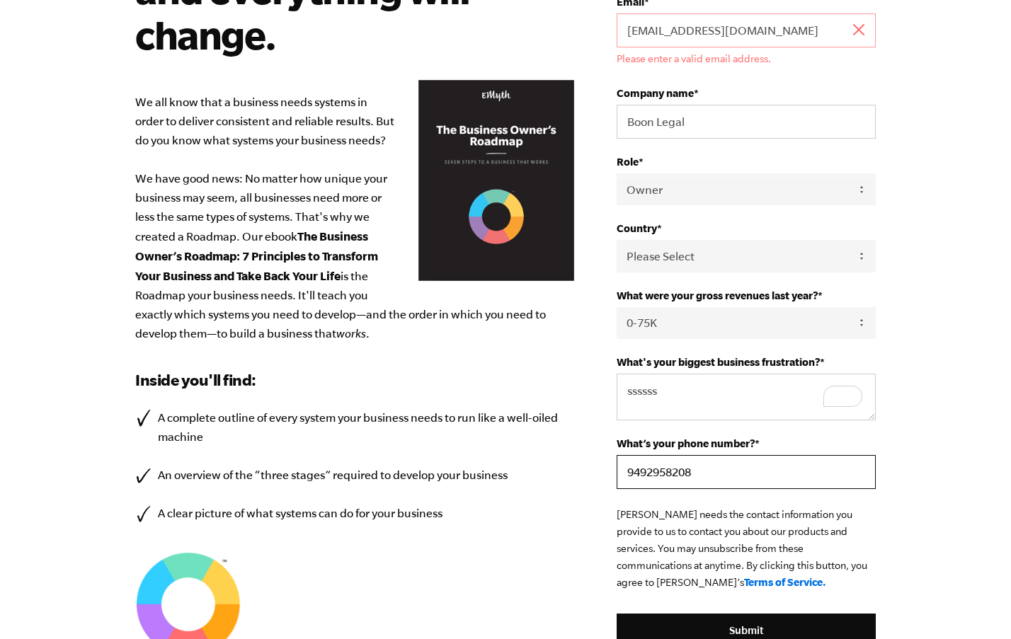
click at [702, 477] on input "9492958208" at bounding box center [746, 472] width 259 height 34
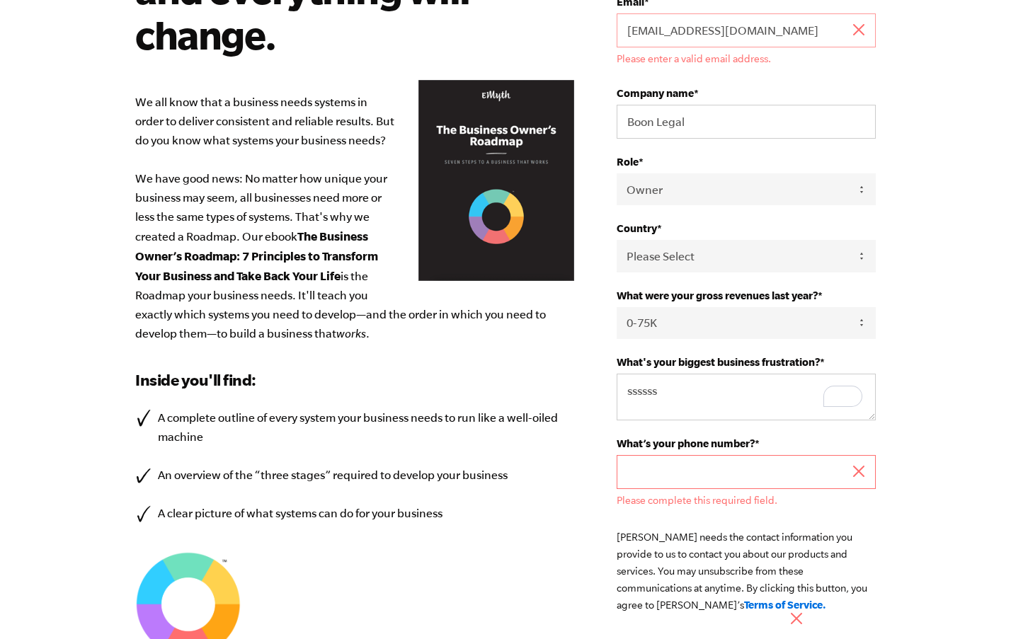
click at [702, 471] on input "What’s your phone number? *" at bounding box center [746, 472] width 259 height 34
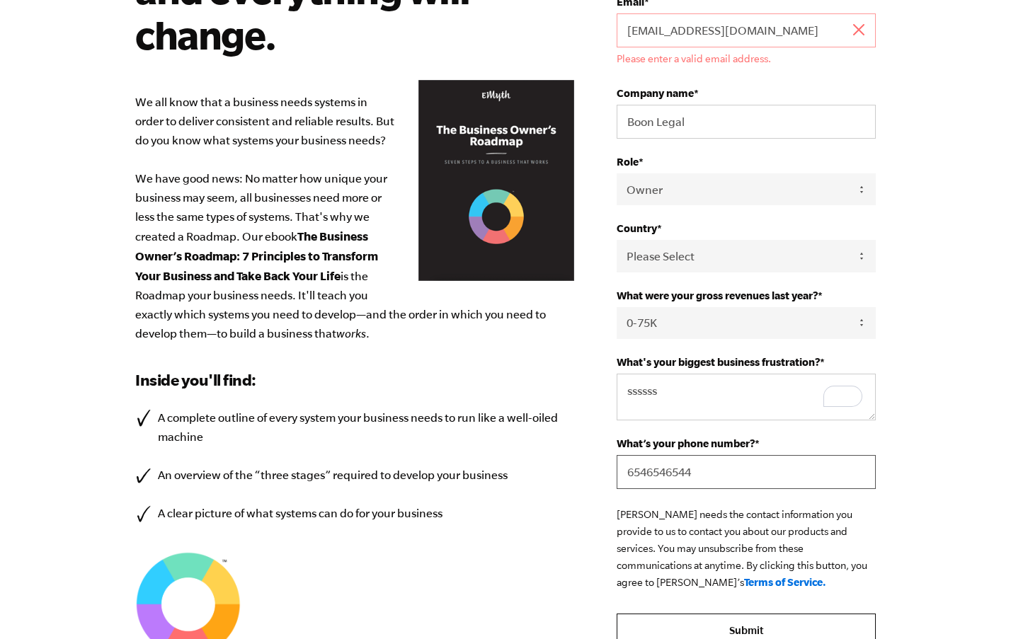
type input "6546546544"
click at [762, 620] on input "Submit" at bounding box center [746, 631] width 259 height 34
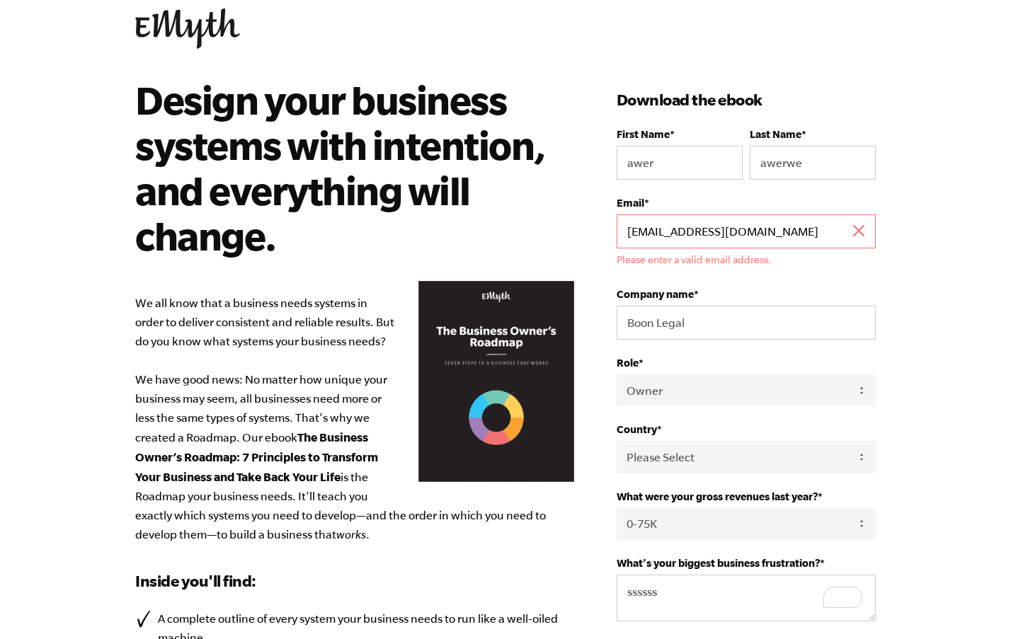
scroll to position [0, 0]
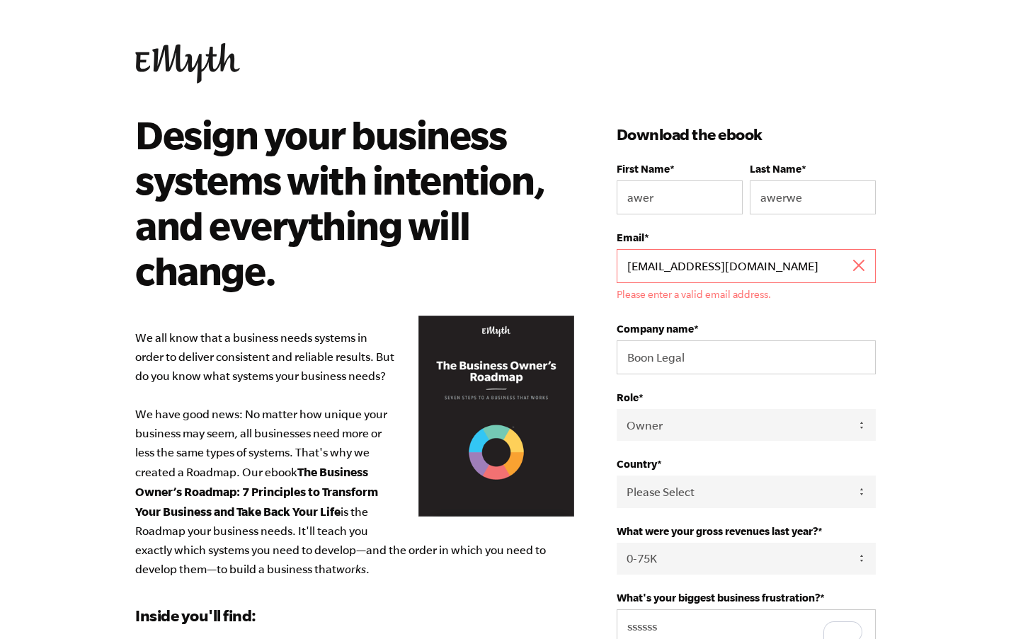
click at [776, 268] on input "test@test.com" at bounding box center [746, 266] width 259 height 34
click at [641, 265] on input "test@test.com" at bounding box center [746, 266] width 259 height 34
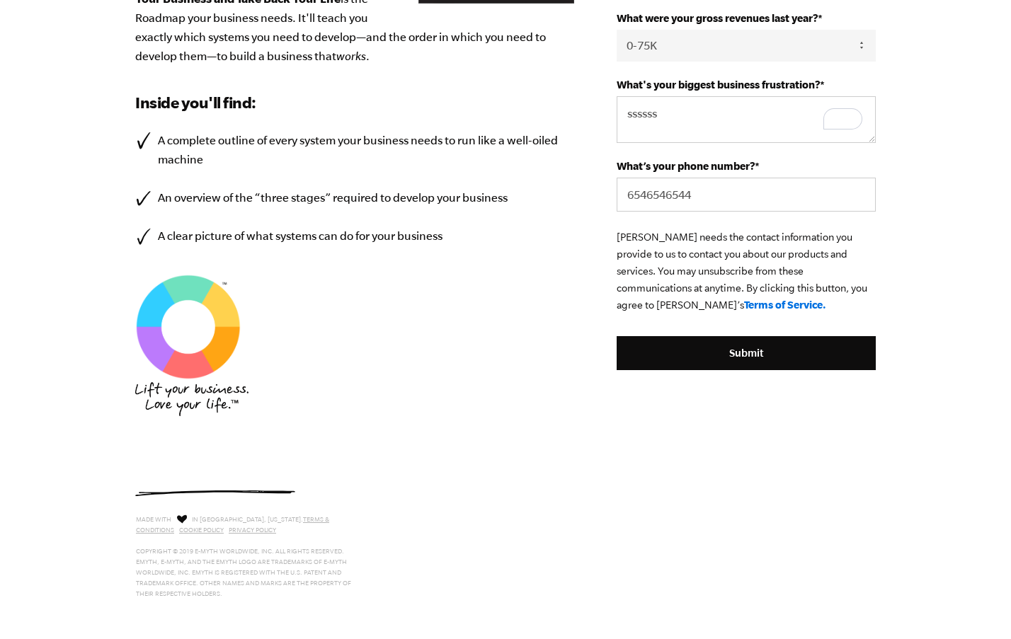
click at [709, 331] on fieldset "EMyth needs the contact information you provide to us to contact you about our …" at bounding box center [746, 283] width 259 height 108
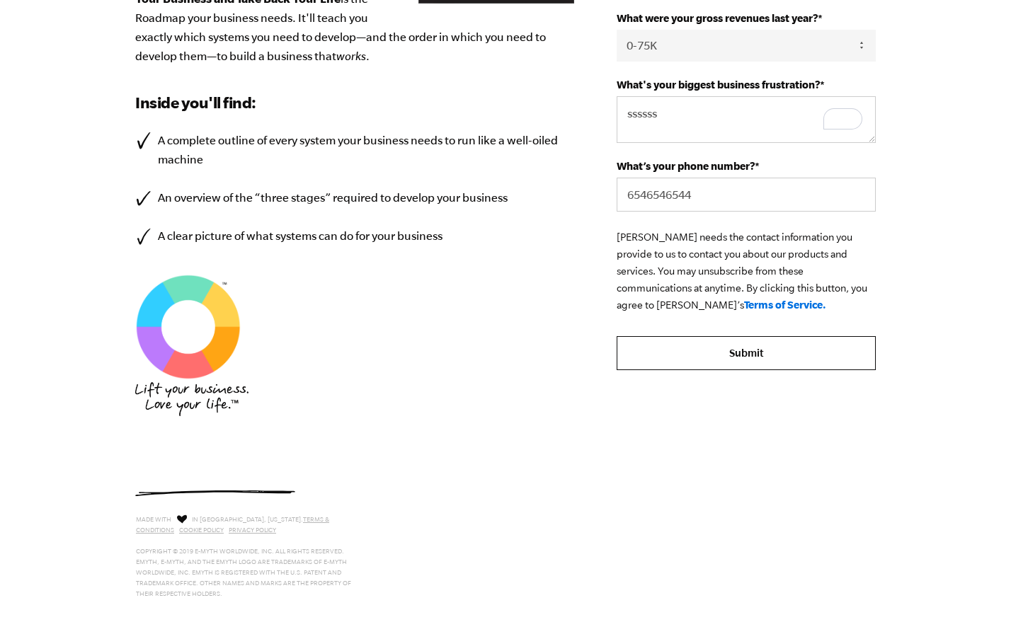
click at [716, 353] on input "Submit" at bounding box center [746, 353] width 259 height 34
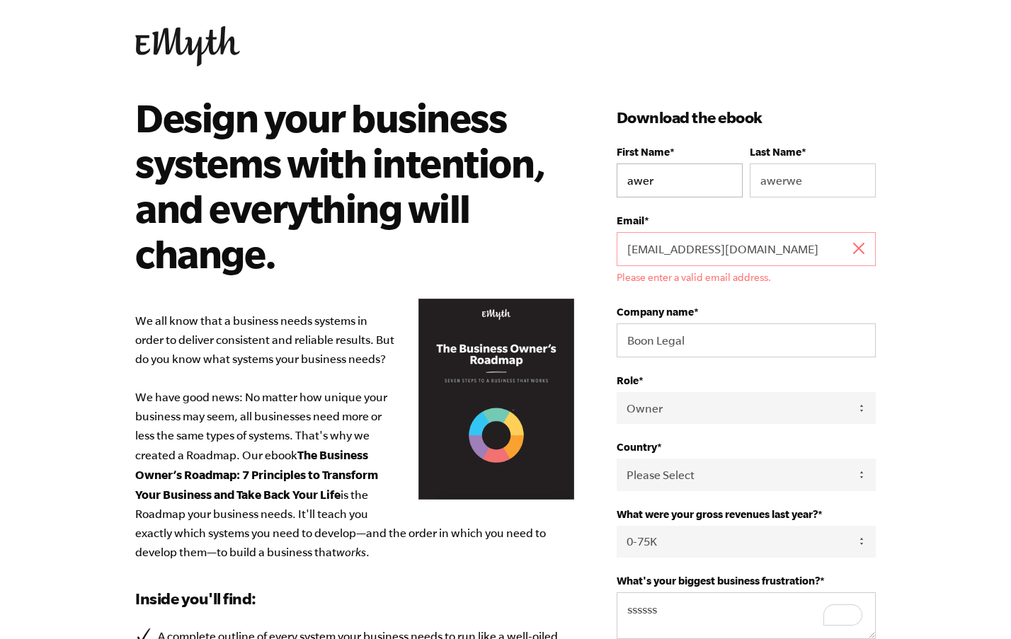
scroll to position [0, 0]
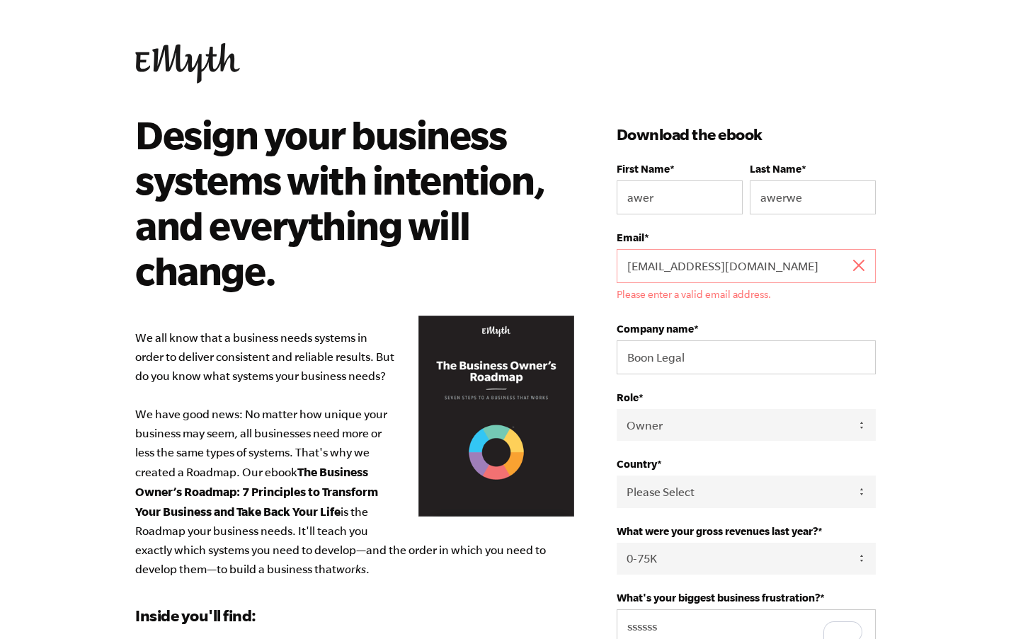
drag, startPoint x: 766, startPoint y: 260, endPoint x: 299, endPoint y: 240, distance: 466.9
click at [307, 226] on div "Design your business systems with intention, and everything will change. We all…" at bounding box center [505, 561] width 774 height 898
paste input "ldillingham@findlaw"
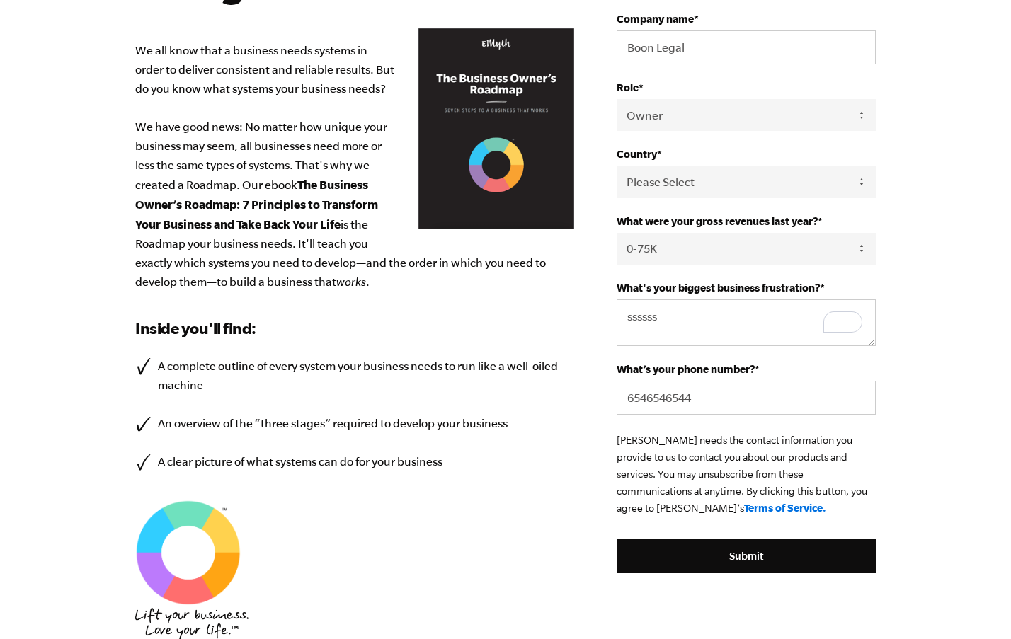
scroll to position [425, 0]
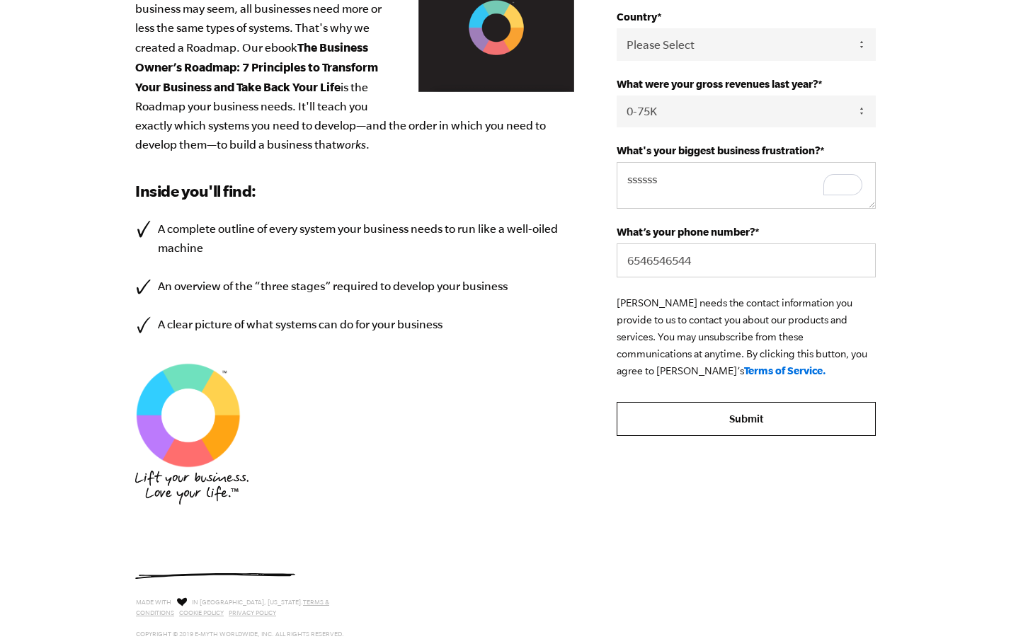
type input "[EMAIL_ADDRESS][DOMAIN_NAME]"
click at [718, 424] on input "Submit" at bounding box center [746, 419] width 259 height 34
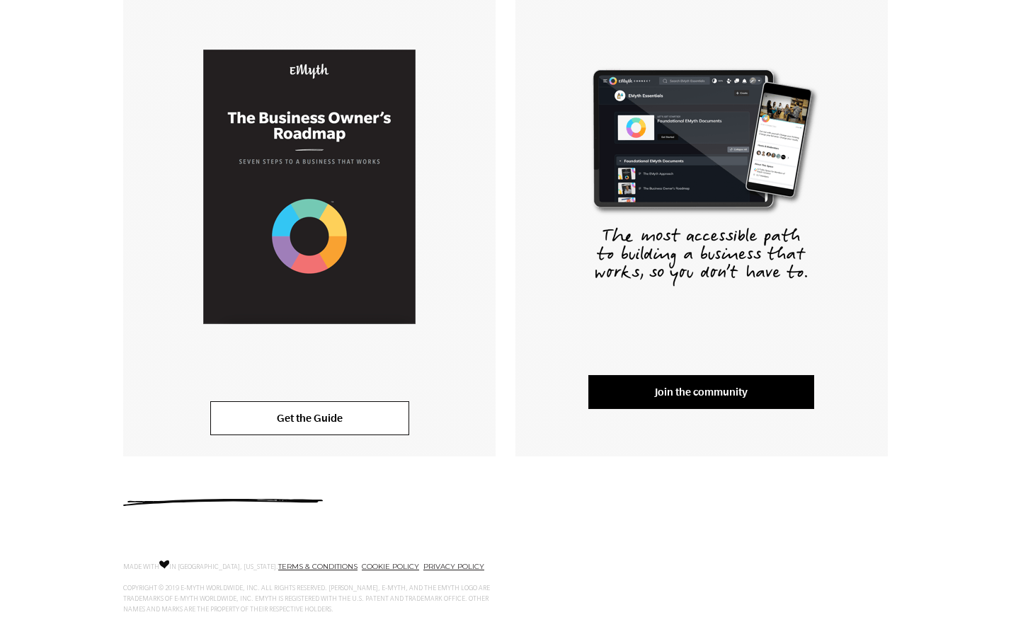
scroll to position [254, 0]
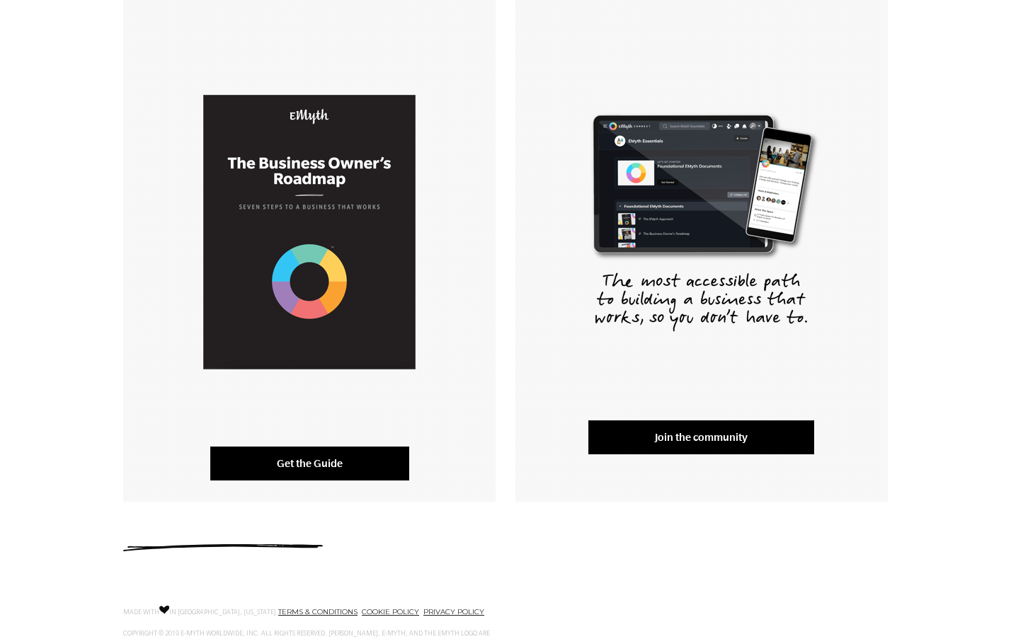
click at [326, 465] on link "Get the Guide" at bounding box center [309, 464] width 199 height 34
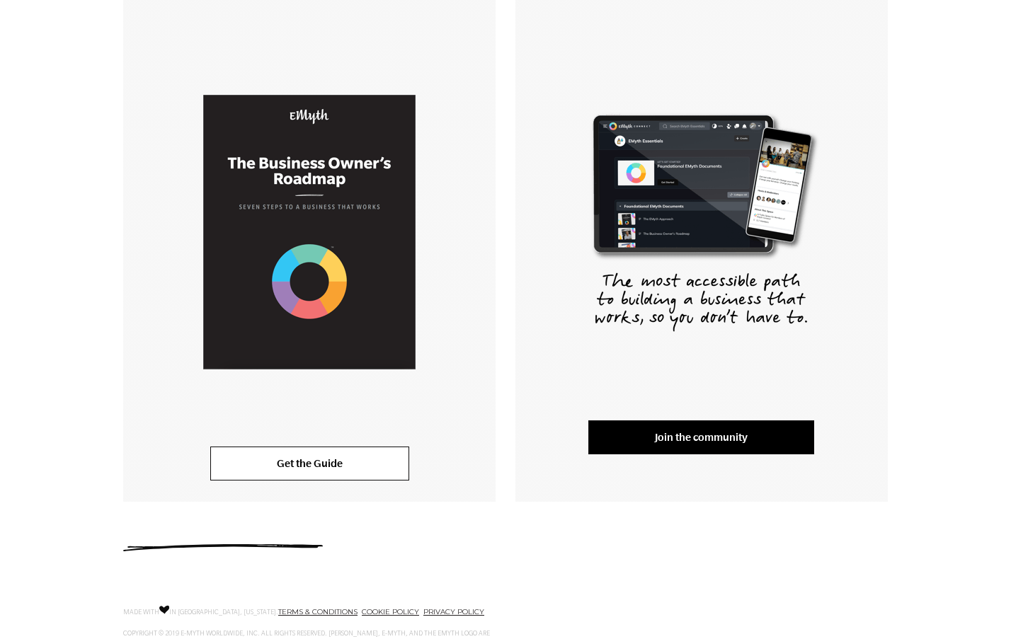
click at [922, 224] on div "Thank you for downloading the EMyth Roadmap! Get the Guide Join the community" at bounding box center [505, 171] width 1011 height 660
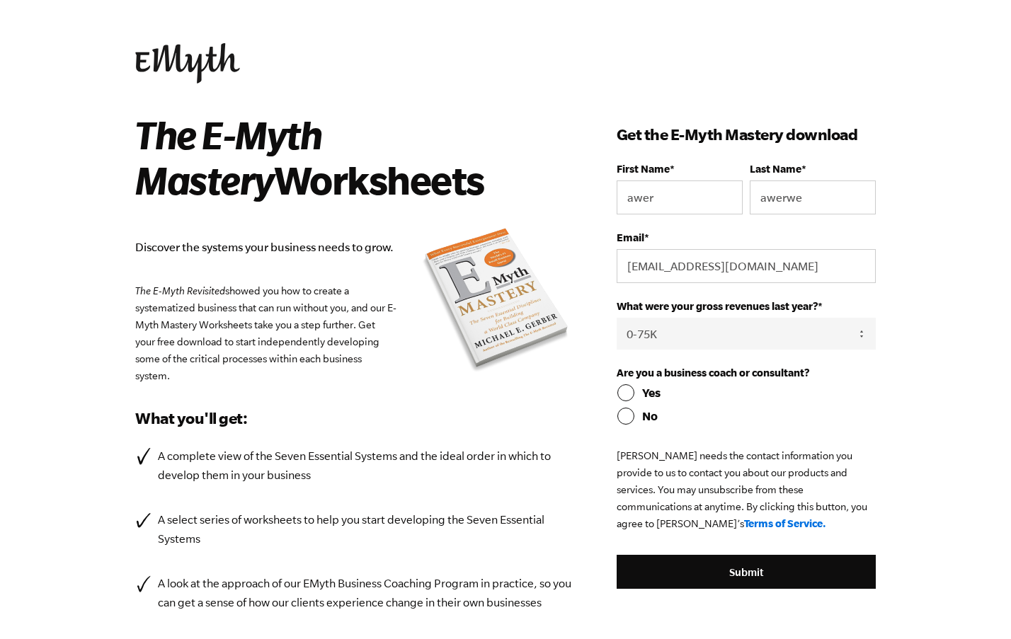
select select "0-75K"
click at [696, 195] on input "awer" at bounding box center [680, 198] width 126 height 34
click at [903, 125] on body "The E-Myth Mastery Worksheets Discover the systems your business needs to grow.…" at bounding box center [505, 319] width 1011 height 639
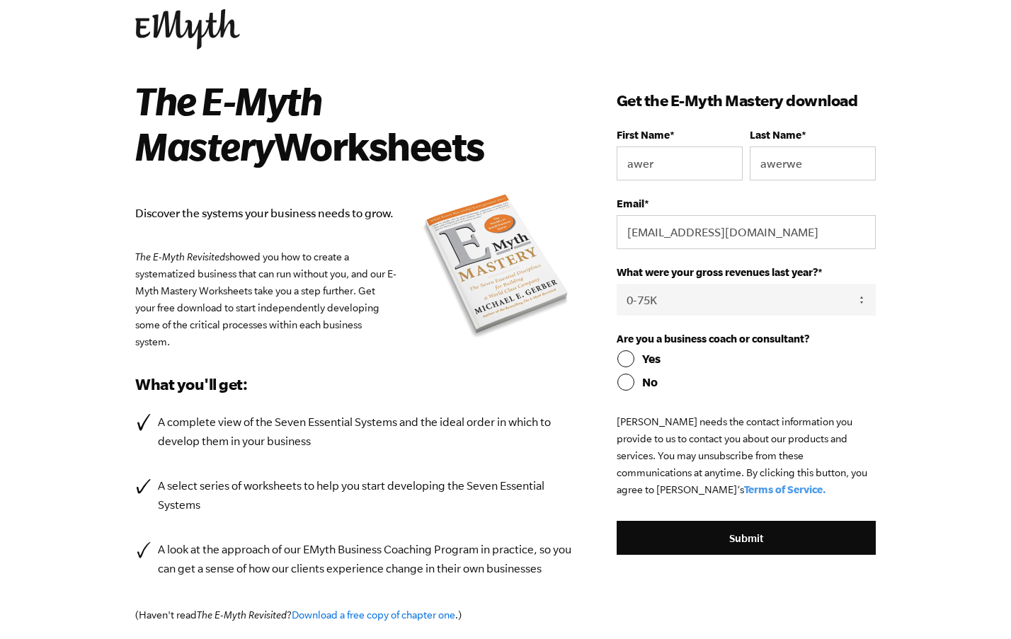
scroll to position [236, 0]
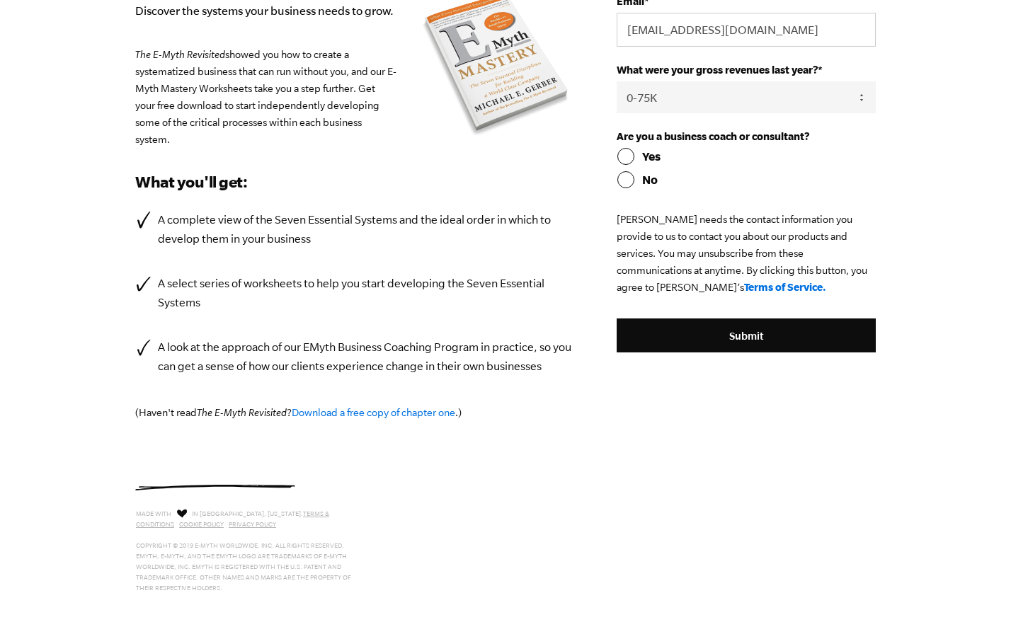
click at [625, 156] on input "Yes" at bounding box center [746, 156] width 259 height 17
radio input "true"
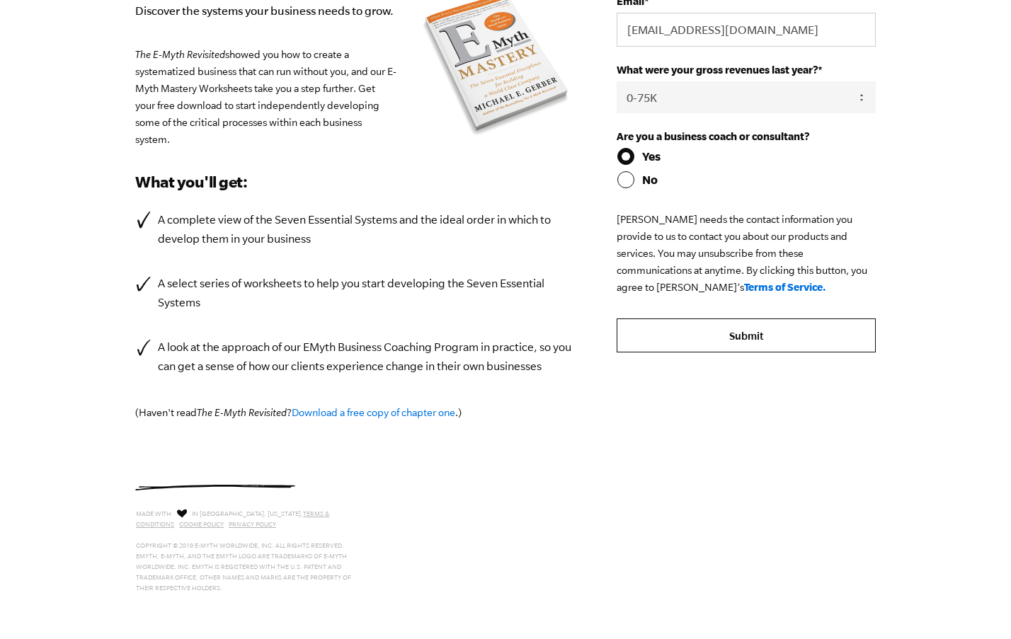
click at [728, 341] on input "Submit" at bounding box center [746, 336] width 259 height 34
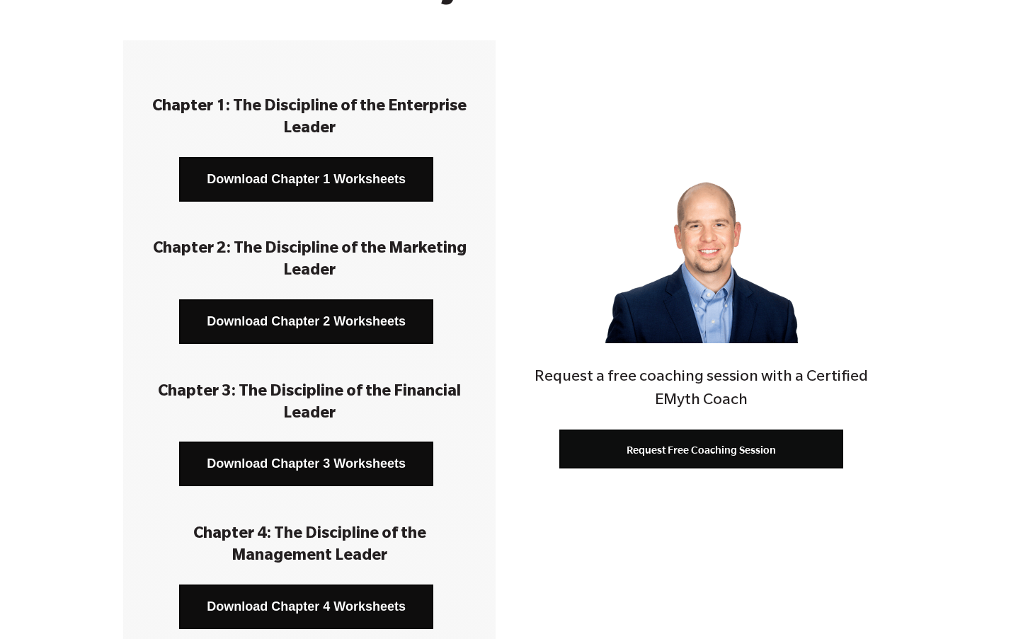
scroll to position [142, 0]
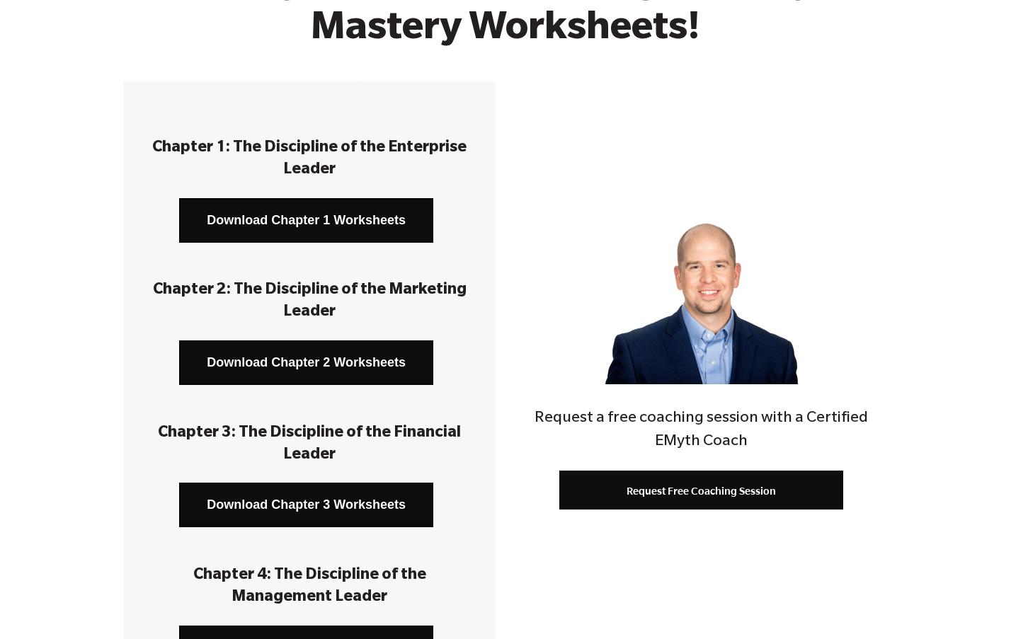
click at [362, 220] on link "Download Chapter 1 Worksheets" at bounding box center [306, 220] width 254 height 45
click at [291, 365] on link "Download Chapter 2 Worksheets" at bounding box center [306, 363] width 254 height 45
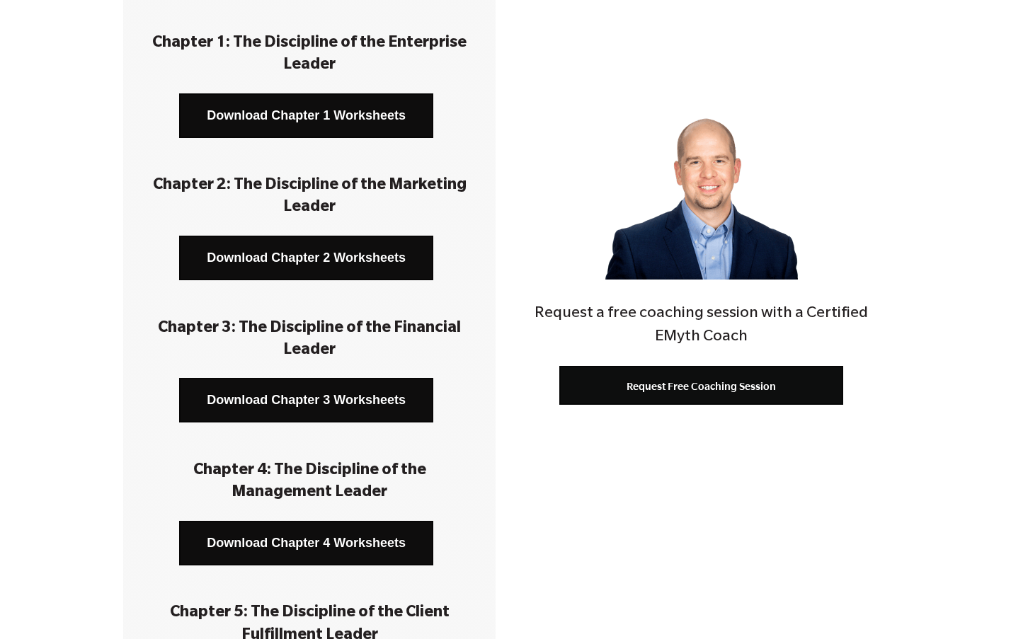
scroll to position [283, 0]
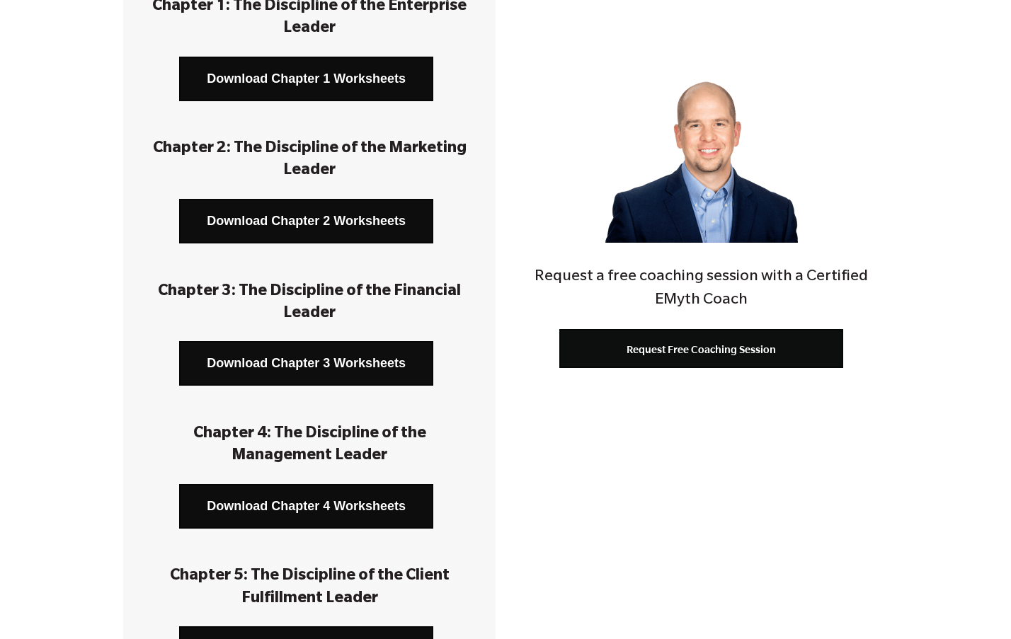
click at [354, 355] on link "Download Chapter 3 Worksheets" at bounding box center [306, 363] width 254 height 45
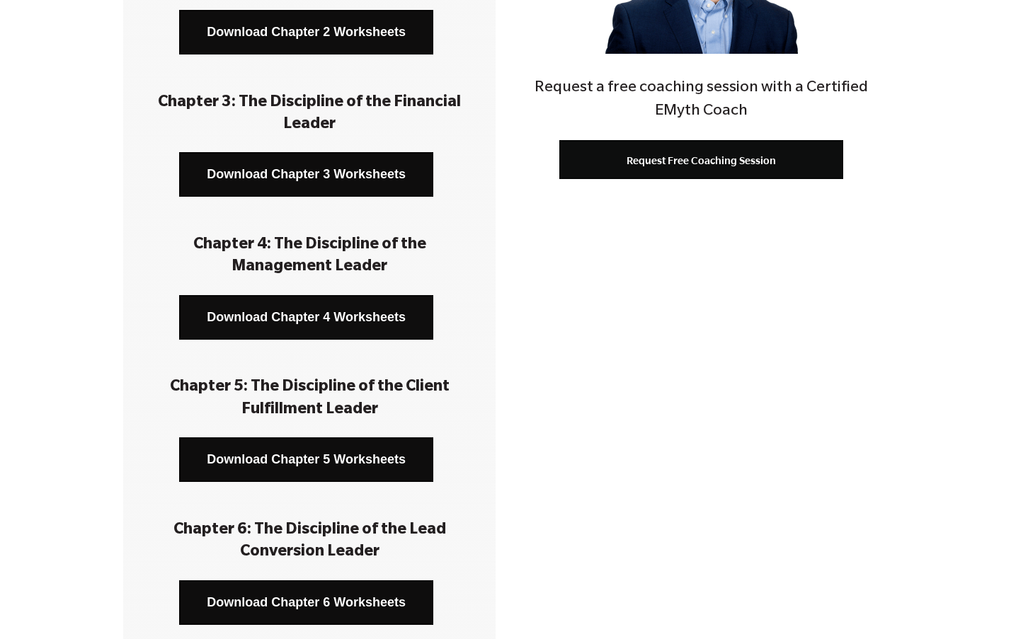
scroll to position [496, 0]
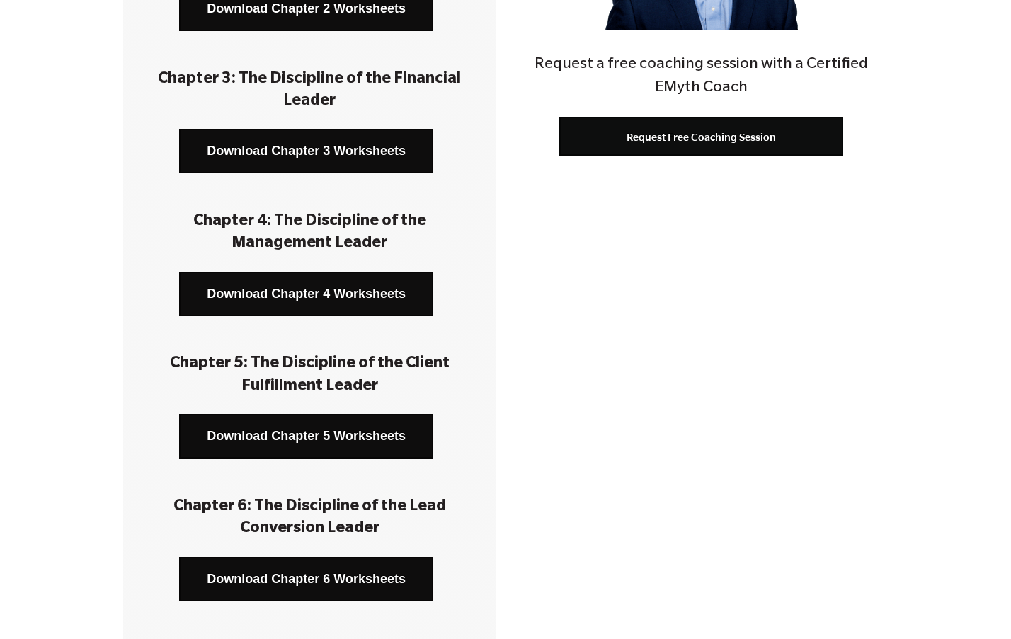
click at [382, 290] on link "Download Chapter 4 Worksheets" at bounding box center [306, 294] width 254 height 45
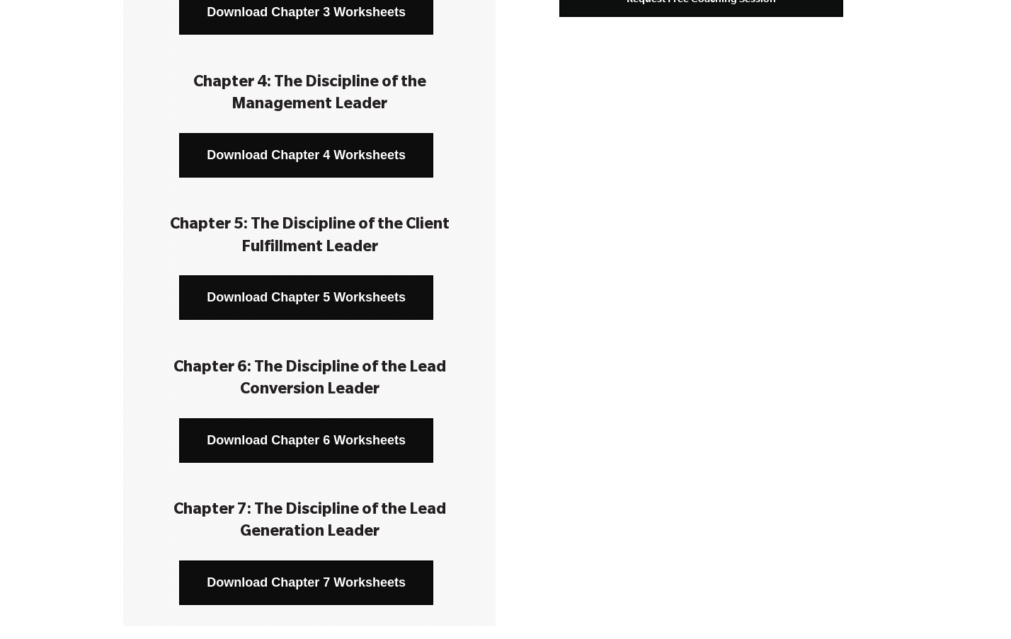
scroll to position [637, 0]
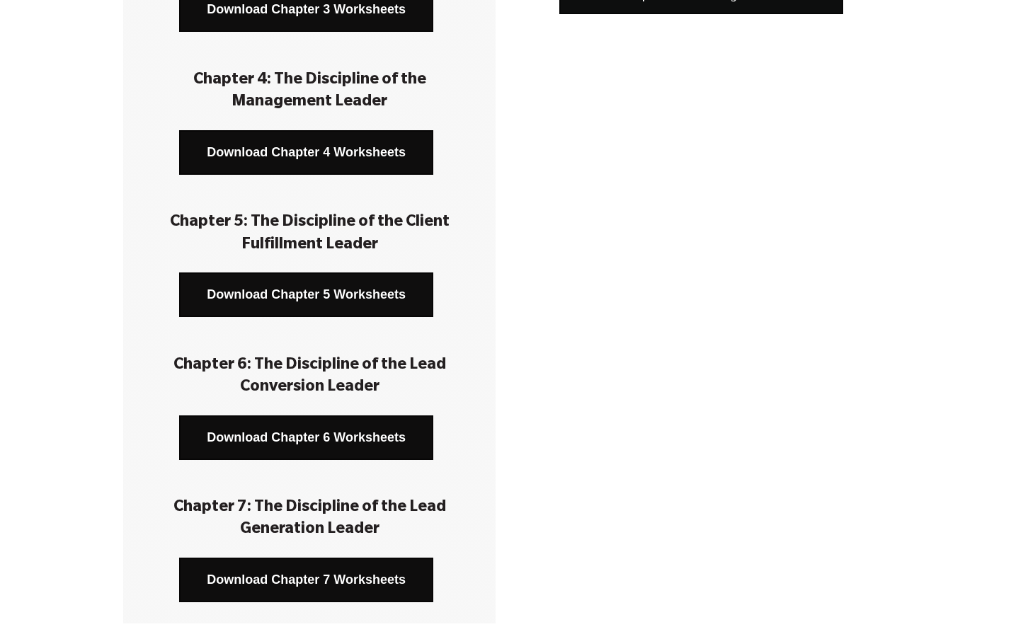
click at [396, 292] on link "Download Chapter 5 Worksheets" at bounding box center [306, 295] width 254 height 45
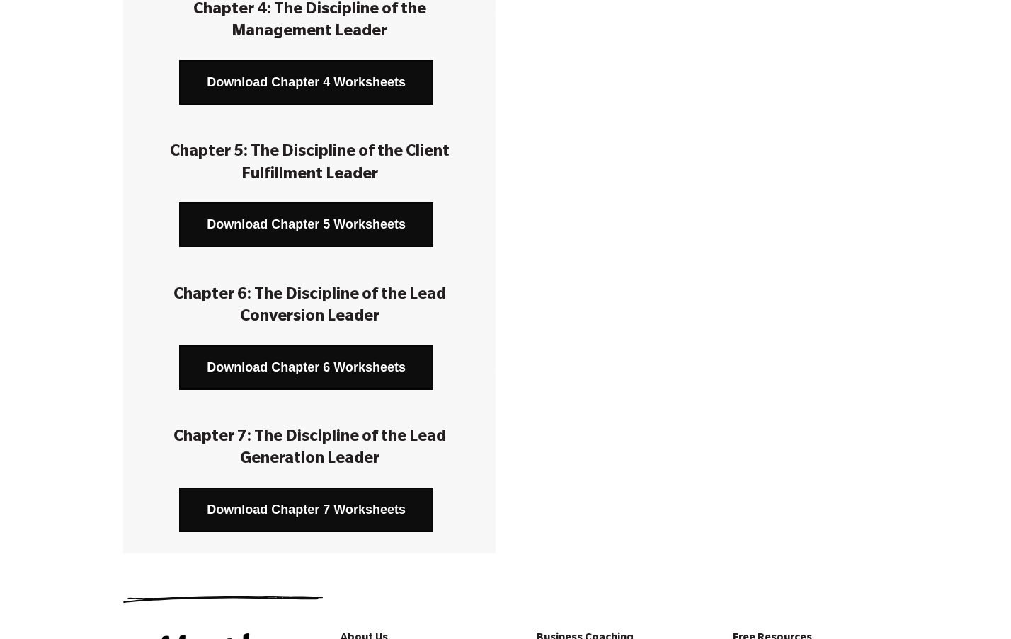
scroll to position [920, 0]
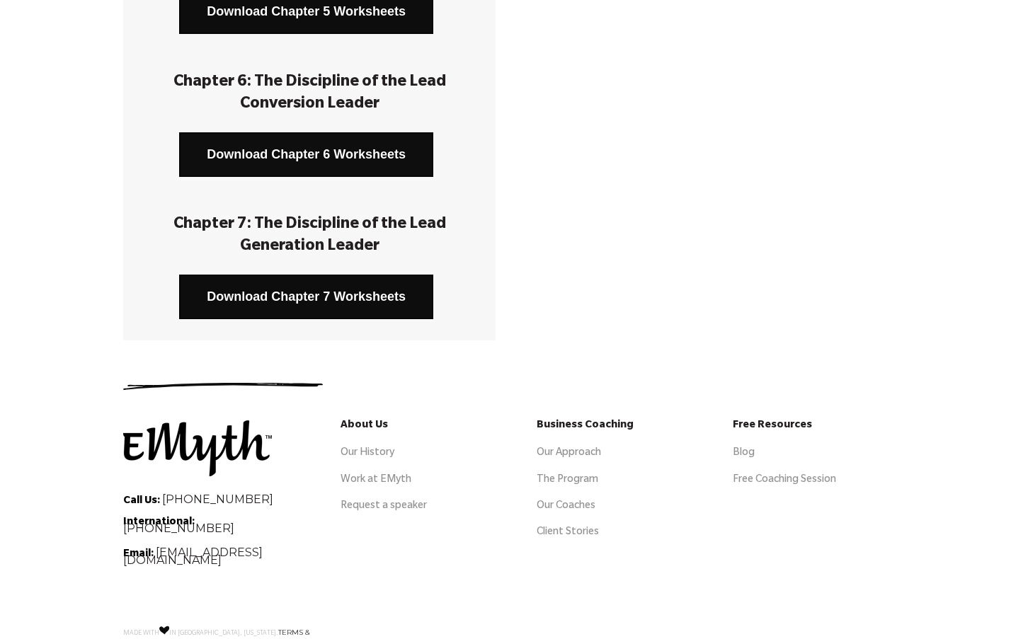
click at [370, 168] on link "Download Chapter 6 Worksheets" at bounding box center [306, 154] width 254 height 45
click at [369, 292] on link "Download Chapter 7 Worksheets" at bounding box center [306, 297] width 254 height 45
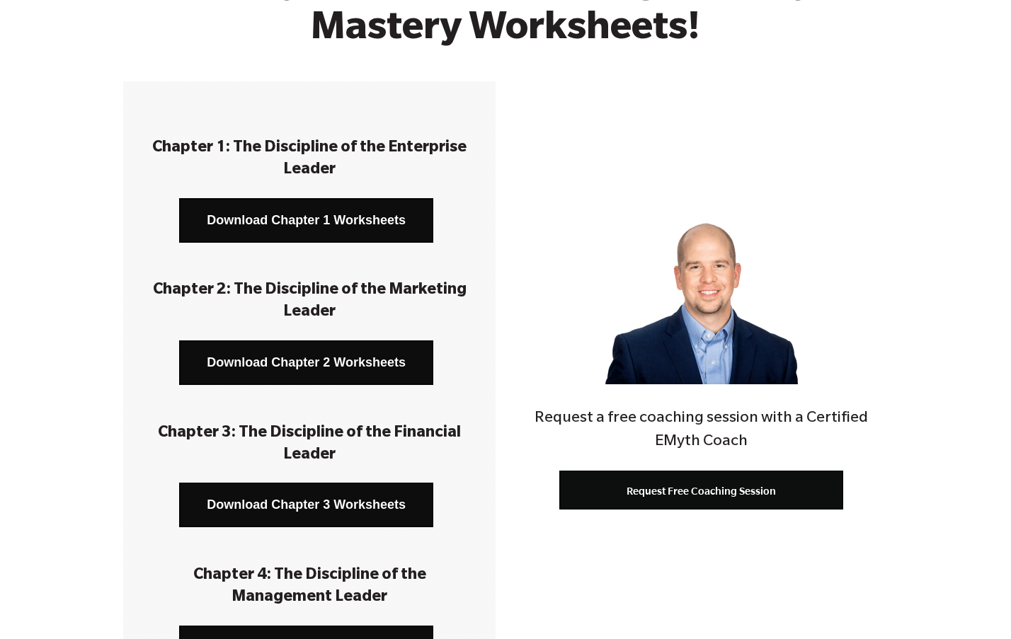
scroll to position [0, 0]
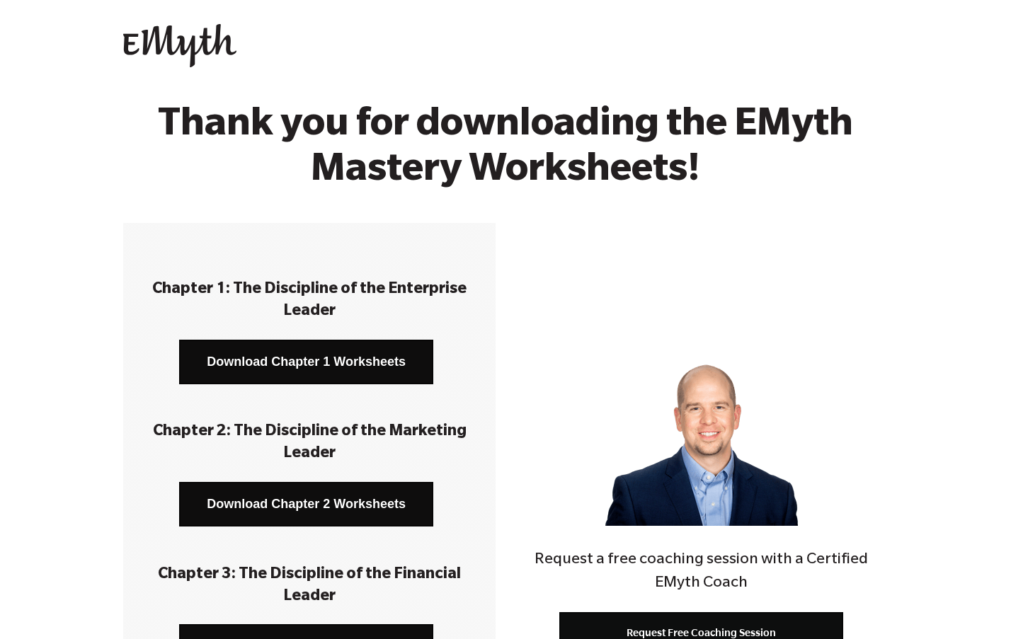
click at [657, 130] on h2 "Thank you for downloading the EMyth Mastery Worksheets!" at bounding box center [506, 151] width 772 height 90
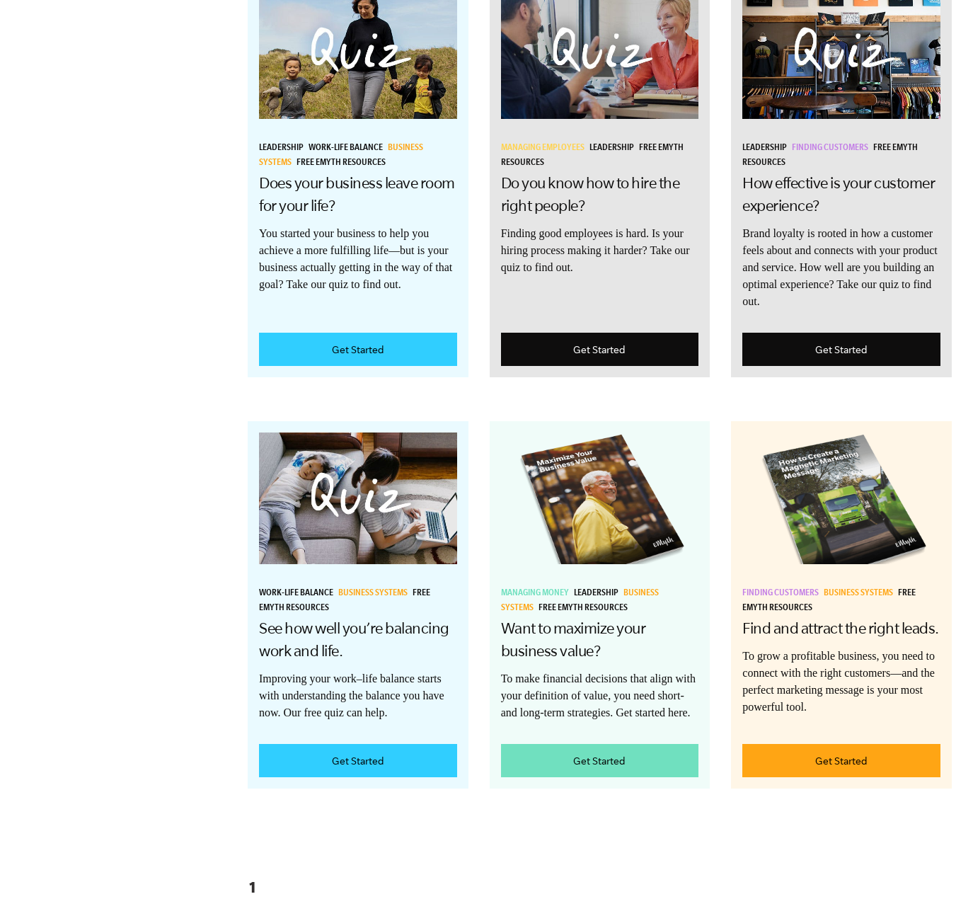
scroll to position [1557, 0]
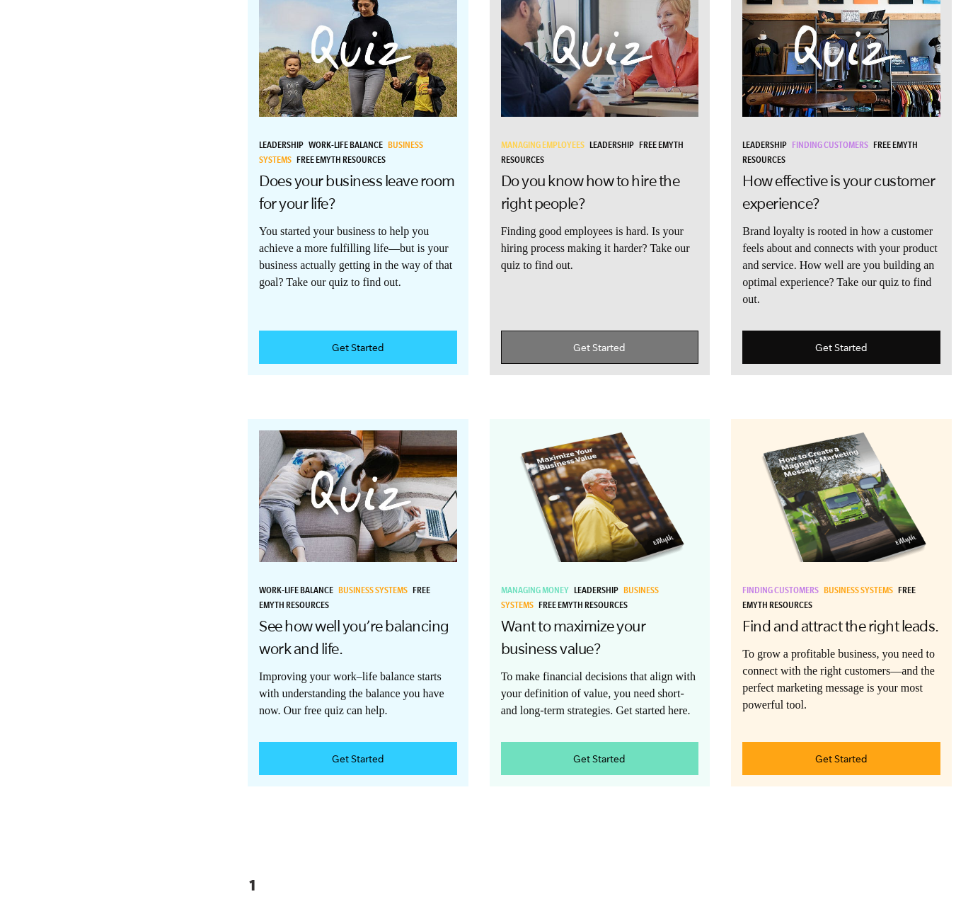
click at [645, 364] on link "Get Started" at bounding box center [600, 347] width 198 height 33
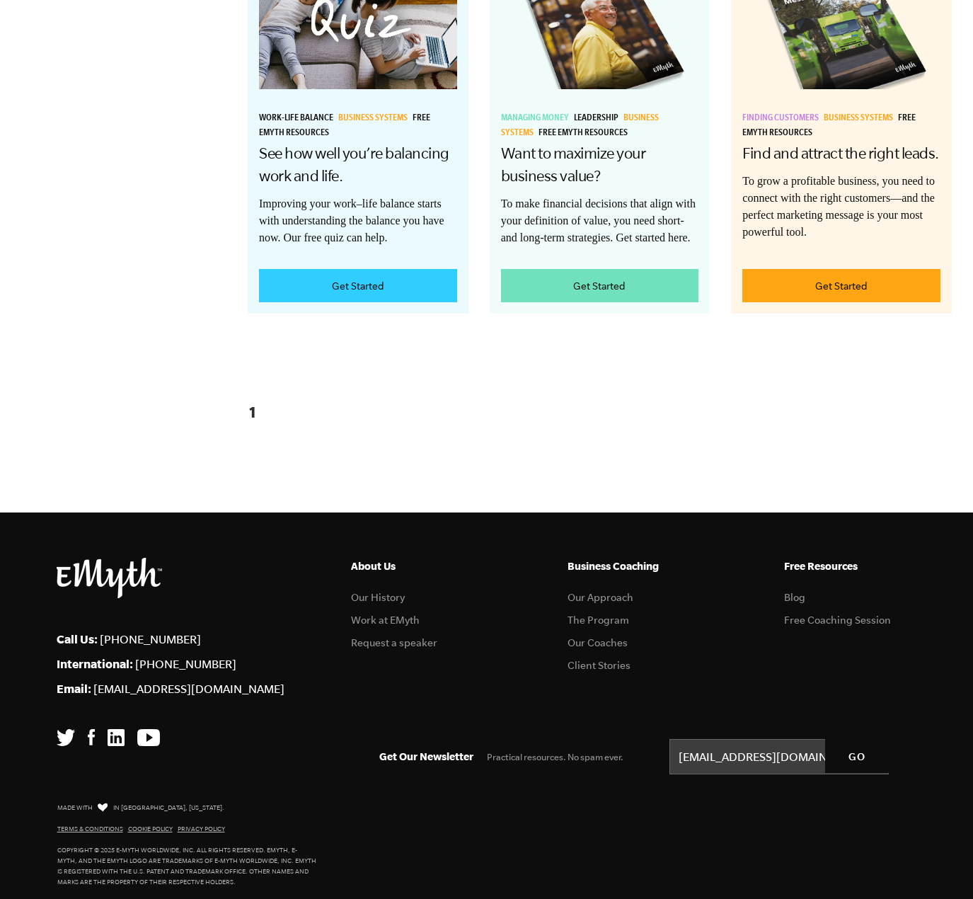
scroll to position [2093, 0]
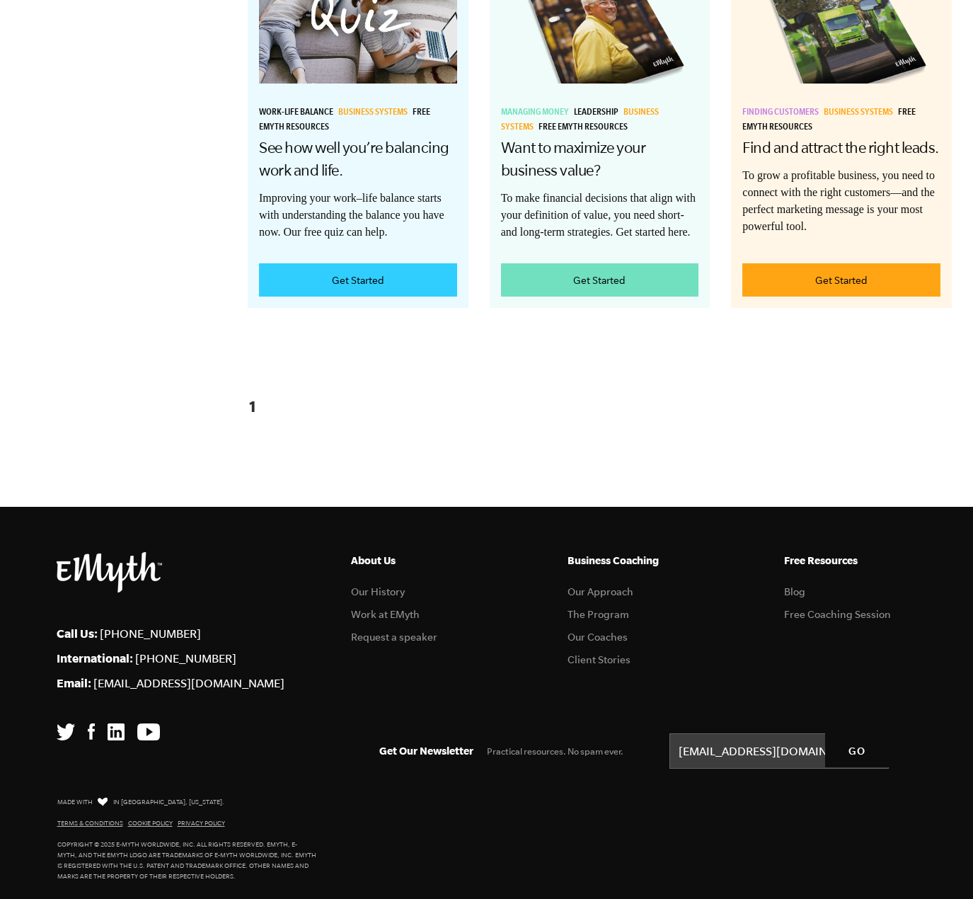
click at [663, 671] on ul "Business Coaching Our Approach The Program Our Coaches Client Stories" at bounding box center [634, 614] width 133 height 125
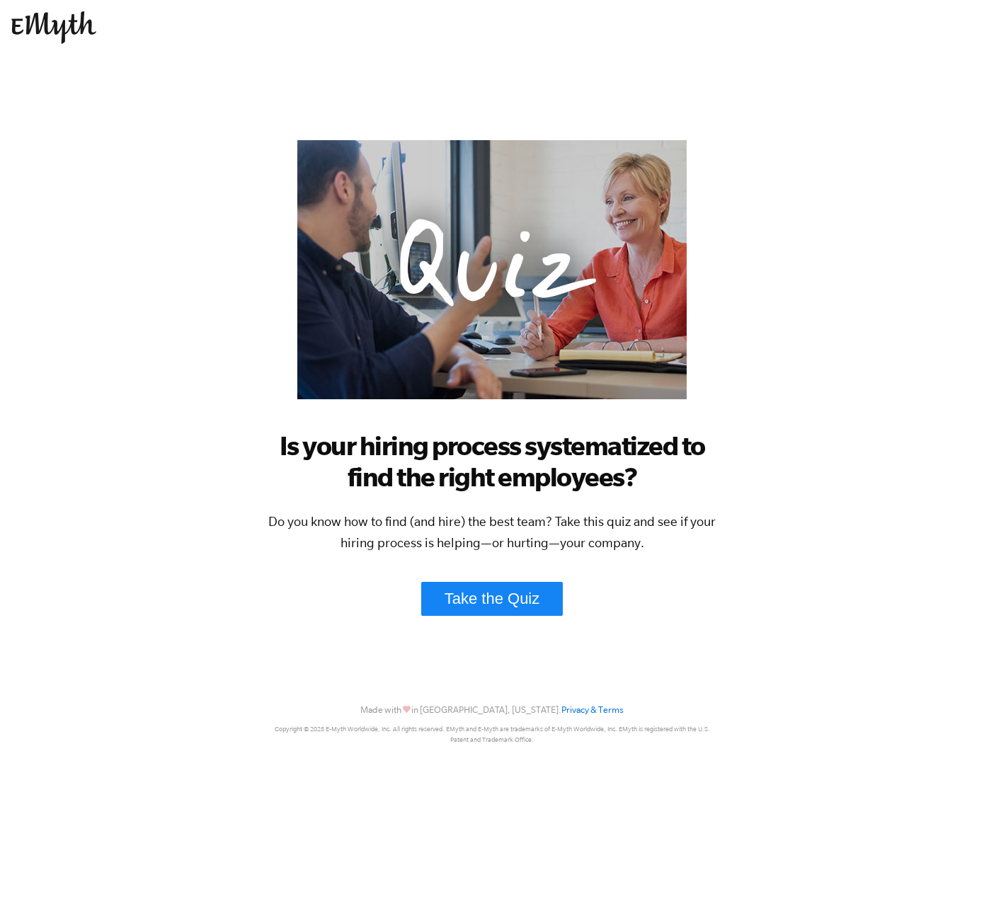
click at [515, 602] on link "Take the Quiz" at bounding box center [492, 599] width 142 height 34
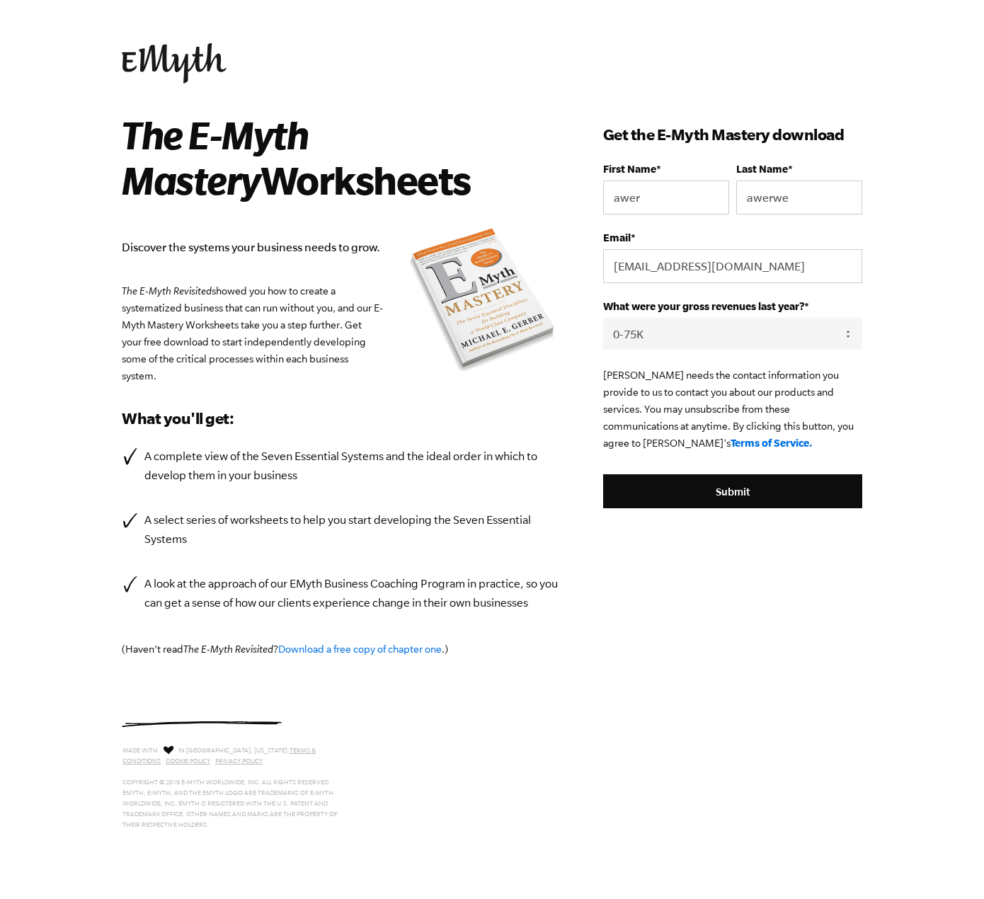
select select "0-75K"
